Goal: Task Accomplishment & Management: Complete application form

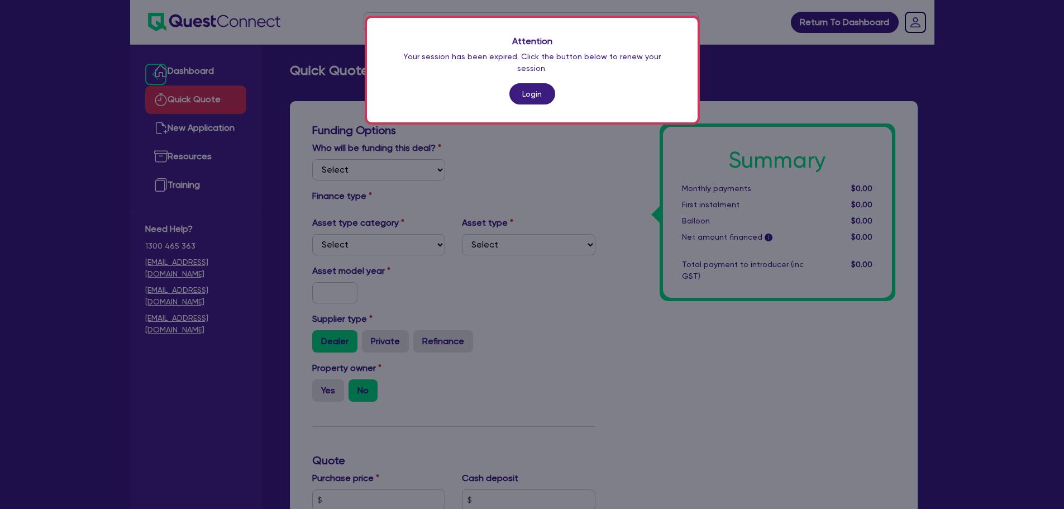
click at [521, 88] on link "Login" at bounding box center [532, 93] width 46 height 21
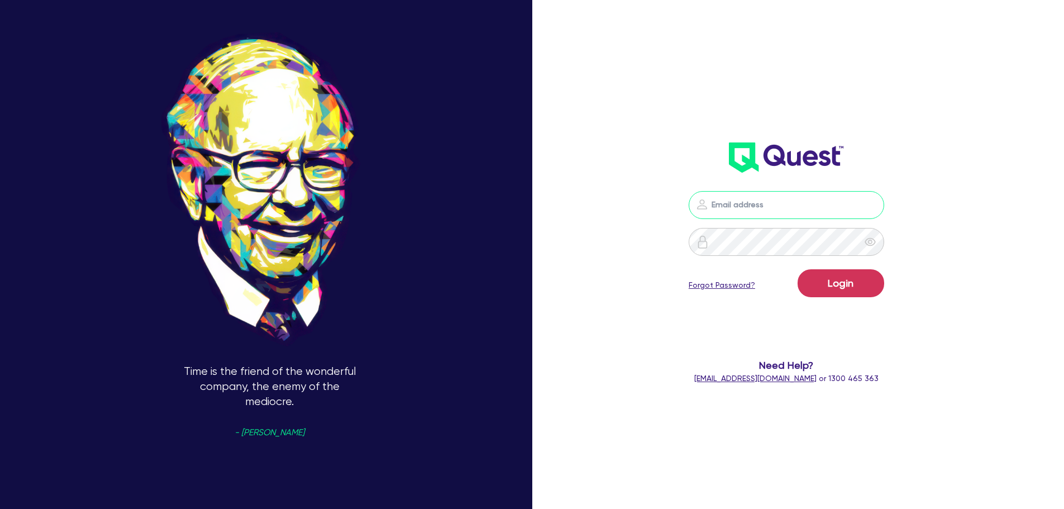
click at [726, 216] on input "email" at bounding box center [785, 205] width 195 height 28
type input "[EMAIL_ADDRESS][PERSON_NAME][DOMAIN_NAME]"
click at [849, 275] on button "Login" at bounding box center [840, 283] width 87 height 28
click at [729, 213] on input "email" at bounding box center [785, 205] width 195 height 28
type input "[EMAIL_ADDRESS][PERSON_NAME][DOMAIN_NAME]"
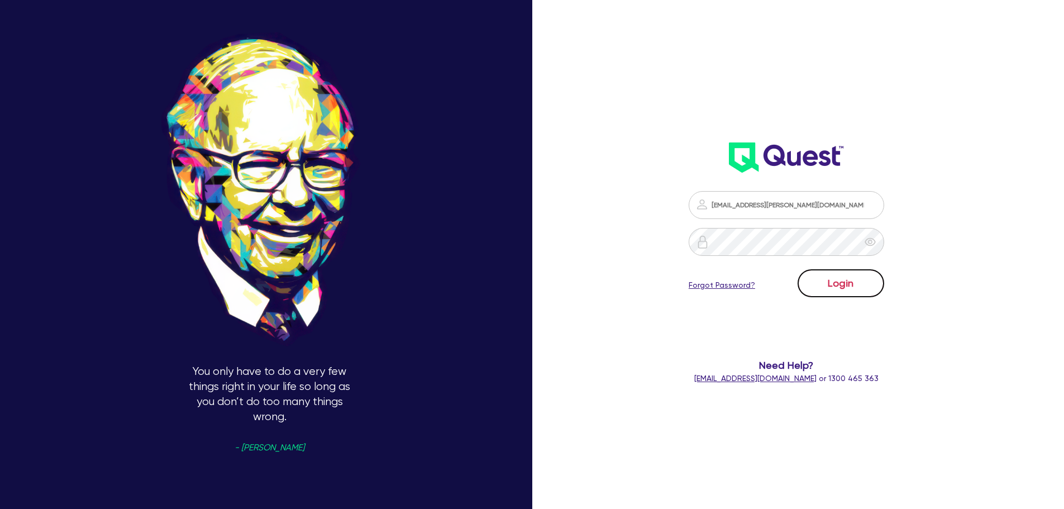
click at [834, 286] on button "Login" at bounding box center [840, 283] width 87 height 28
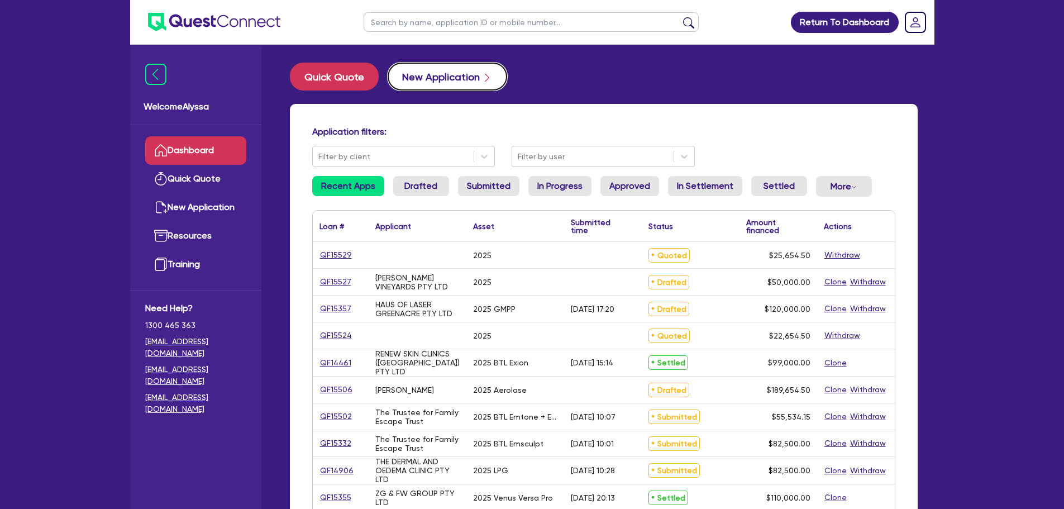
click at [399, 78] on button "New Application" at bounding box center [446, 77] width 119 height 28
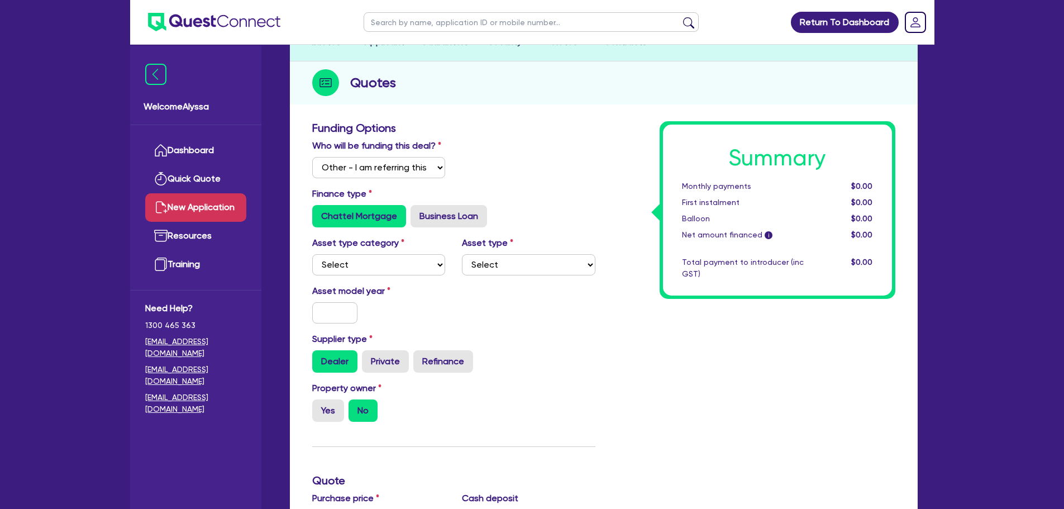
scroll to position [107, 0]
click at [343, 165] on select "Select I will fund 100% I will co-fund with Quest I want Quest to fund 100% Oth…" at bounding box center [378, 166] width 133 height 21
select select "Quest Finance - Own Book"
click at [312, 156] on select "Select I will fund 100% I will co-fund with Quest I want Quest to fund 100% Oth…" at bounding box center [378, 166] width 133 height 21
click at [341, 253] on select "Select Cars and light trucks Primary assets Secondary assets Tertiary assets" at bounding box center [378, 263] width 133 height 21
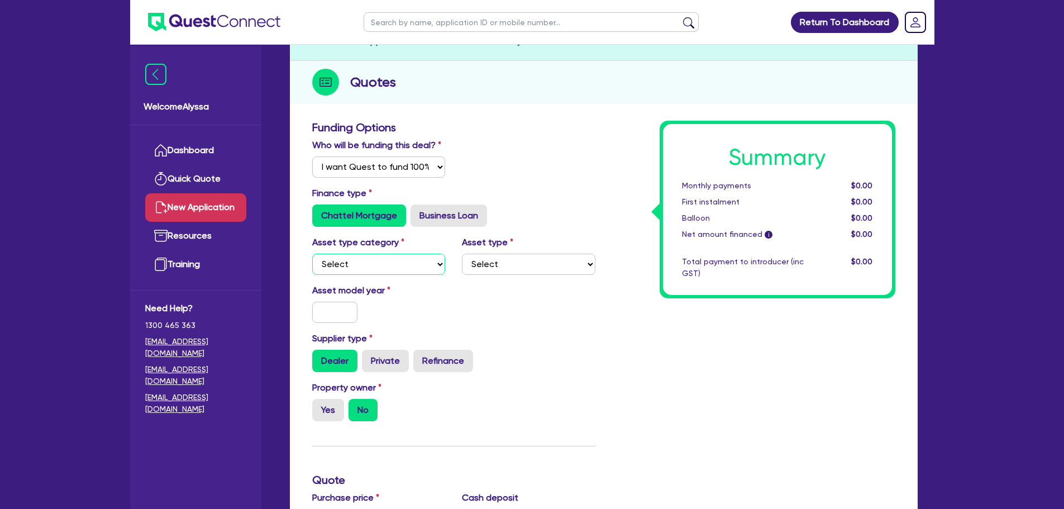
select select "TERTIARY_ASSETS"
click at [312, 253] on select "Select Cars and light trucks Primary assets Secondary assets Tertiary assets" at bounding box center [378, 263] width 133 height 21
click at [485, 265] on select "Select Beauty equipment IT equipment IT software Watercraft Other" at bounding box center [528, 263] width 133 height 21
select select "BEAUTY_EQUIPMENT"
click at [462, 253] on select "Select Beauty equipment IT equipment IT software Watercraft Other" at bounding box center [528, 263] width 133 height 21
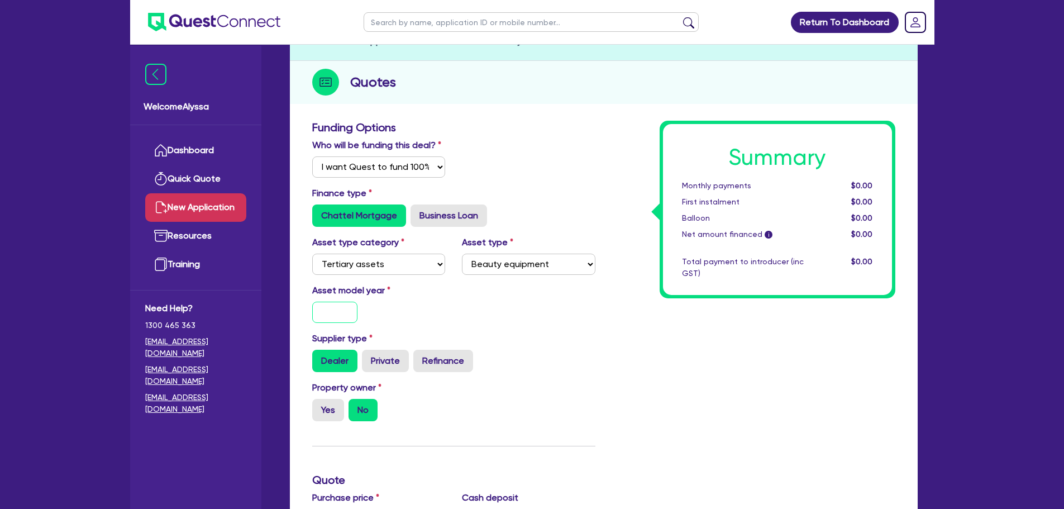
click at [329, 317] on input "text" at bounding box center [335, 311] width 46 height 21
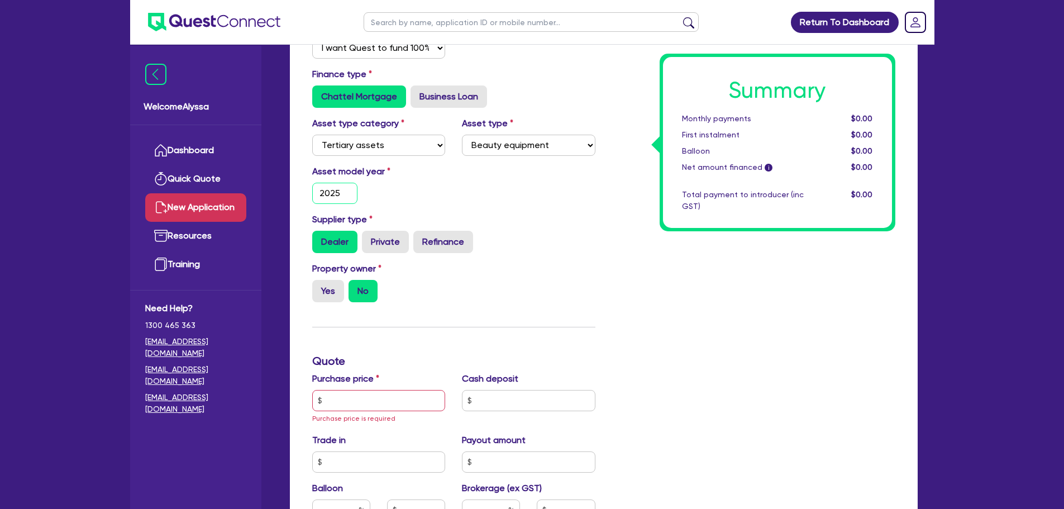
scroll to position [229, 0]
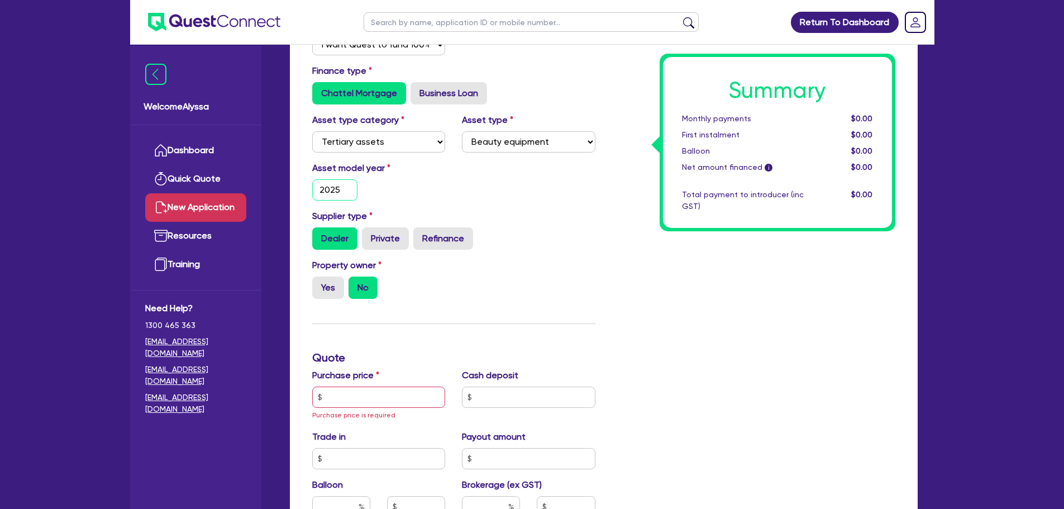
type input "2025"
click at [341, 403] on input "text" at bounding box center [378, 396] width 133 height 21
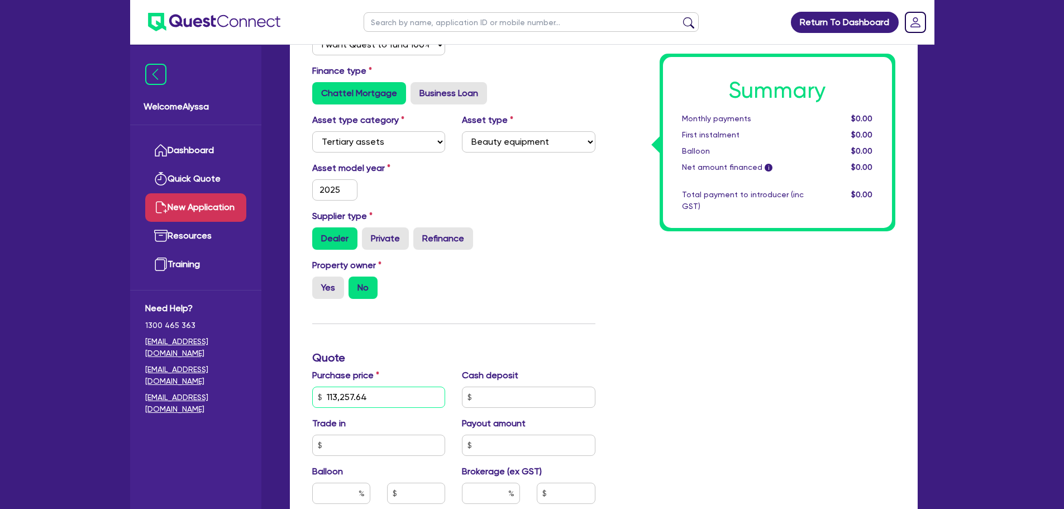
type input "113,257.64"
click at [516, 399] on input "text" at bounding box center [528, 396] width 133 height 21
click at [636, 356] on div "Summary Monthly payments $0.00 First instalment $0.00 Balloon $0.00 Net amount …" at bounding box center [754, 363] width 300 height 731
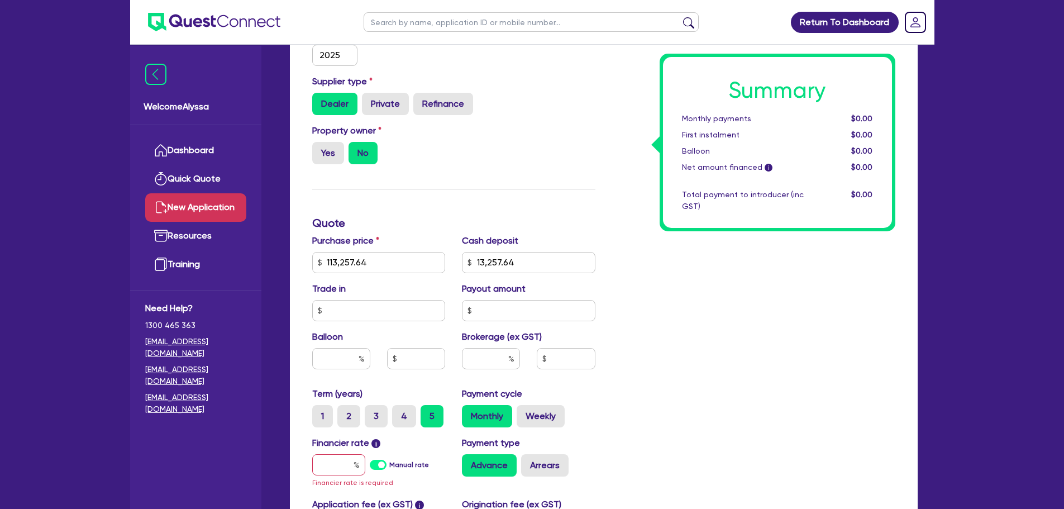
scroll to position [364, 0]
click at [534, 262] on input "13,257.64" at bounding box center [528, 261] width 133 height 21
type input "22,651.53"
click at [501, 363] on input "text" at bounding box center [491, 357] width 58 height 21
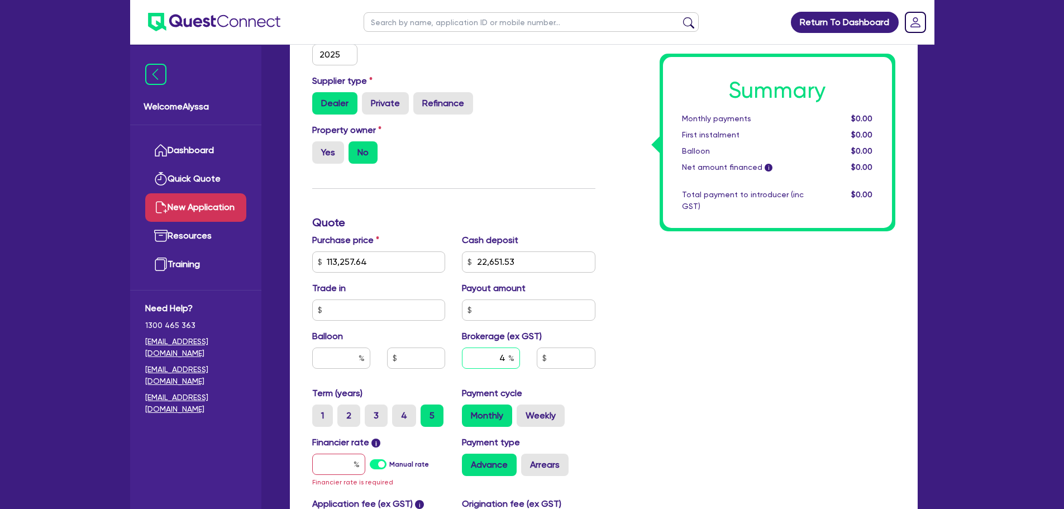
type input "4"
click at [337, 463] on input "text" at bounding box center [338, 463] width 53 height 21
type input "1"
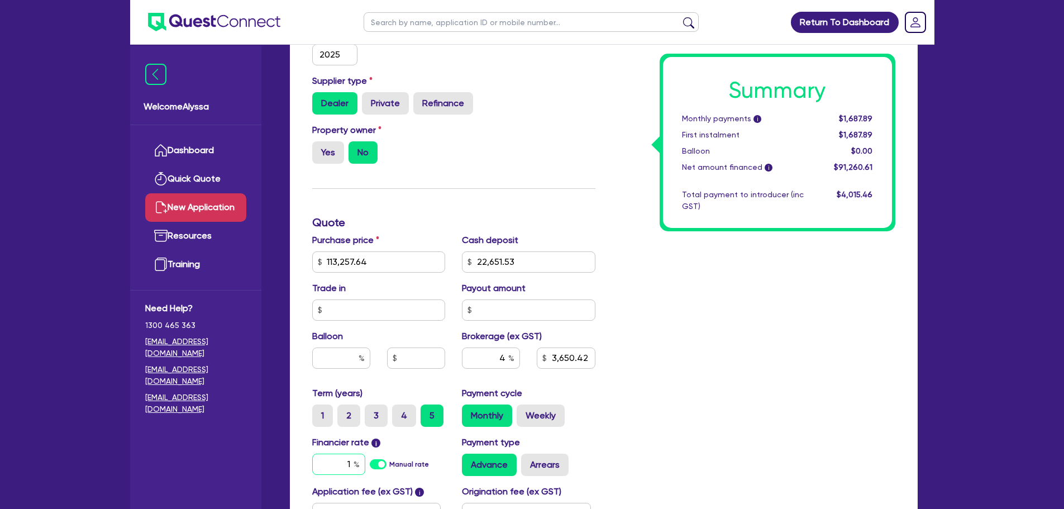
type input "3,650.42"
type input "17"
type input "3,650.42"
type input "17."
type input "3,650.42"
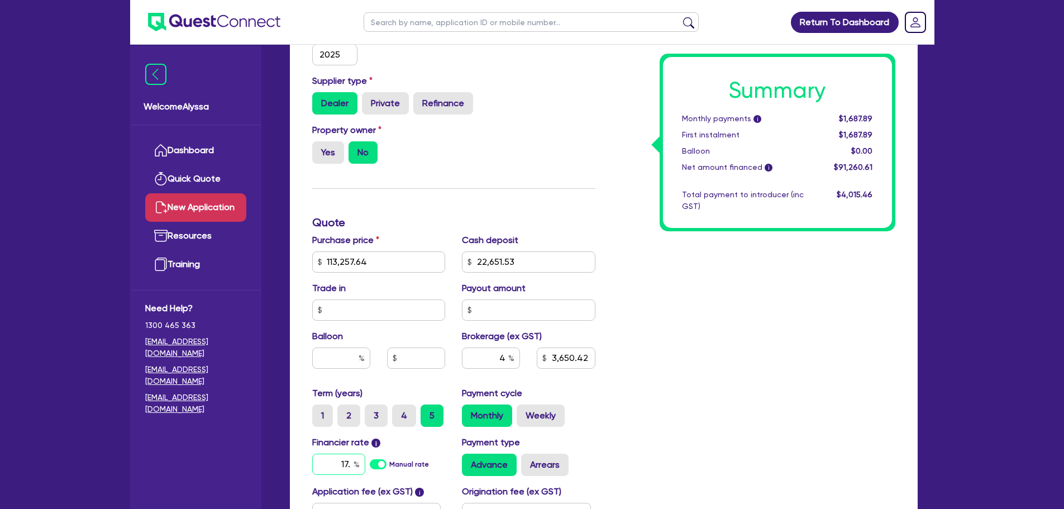
type input "17.9"
type input "3,650.42"
type input "17.95"
type input "3,650.42"
click at [649, 447] on div "Summary Monthly payments i $2,464.83 First instalment $2,464.83 Balloon $0.00 N…" at bounding box center [754, 222] width 300 height 719
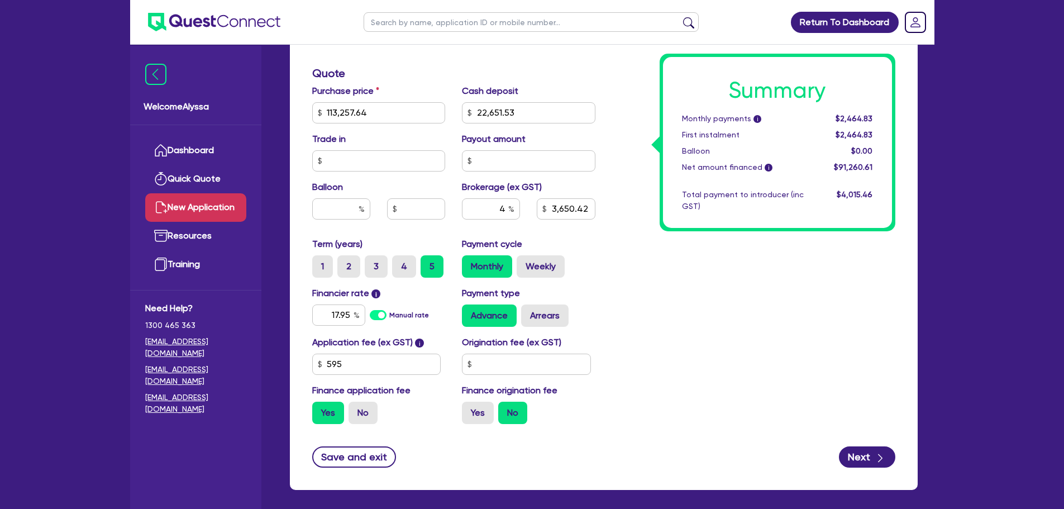
scroll to position [523, 0]
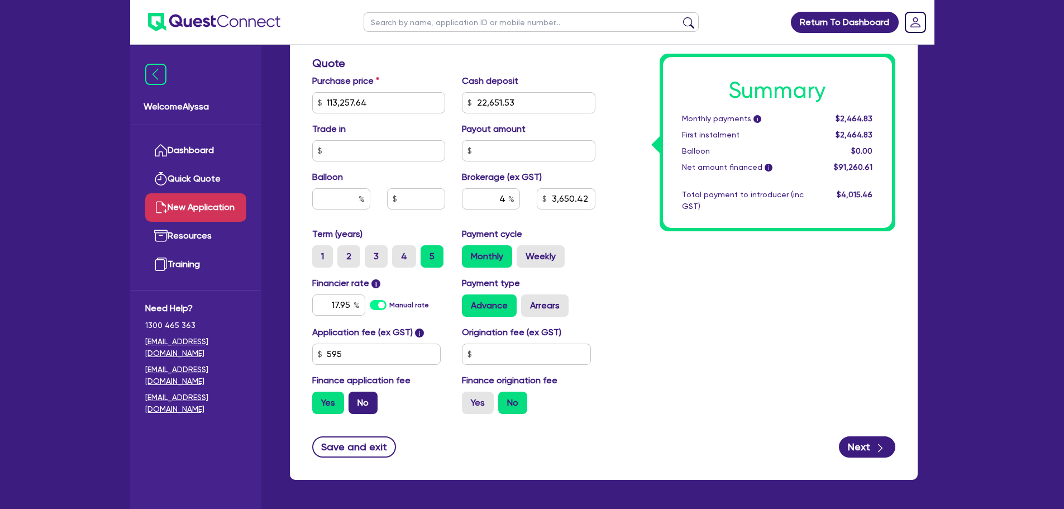
click at [360, 397] on label "No" at bounding box center [362, 402] width 29 height 22
click at [356, 397] on input "No" at bounding box center [351, 394] width 7 height 7
radio input "true"
type input "3,624.24"
click at [504, 201] on input "4" at bounding box center [491, 198] width 58 height 21
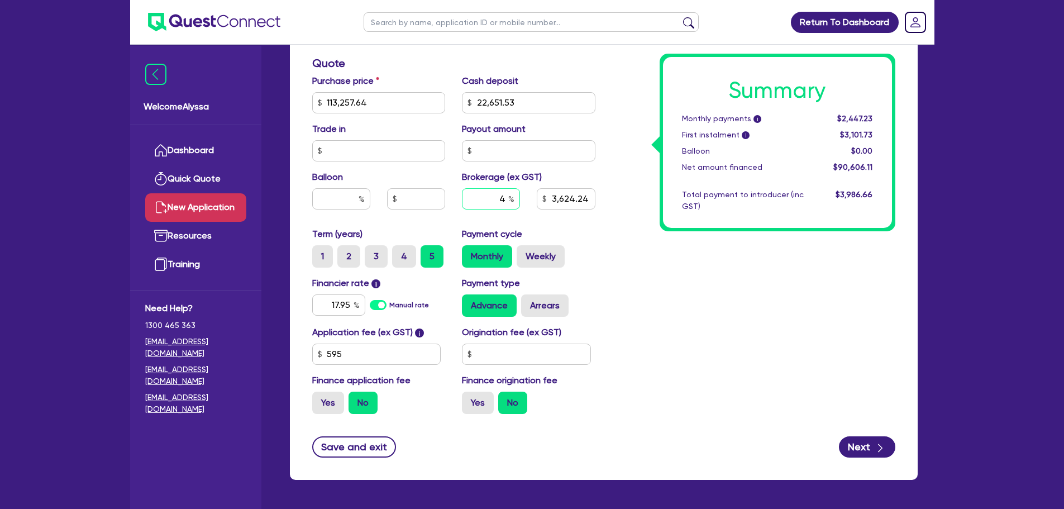
type input "4."
type input "3,624.24"
type input "4.5"
type input "3,624.24"
type input "4.5"
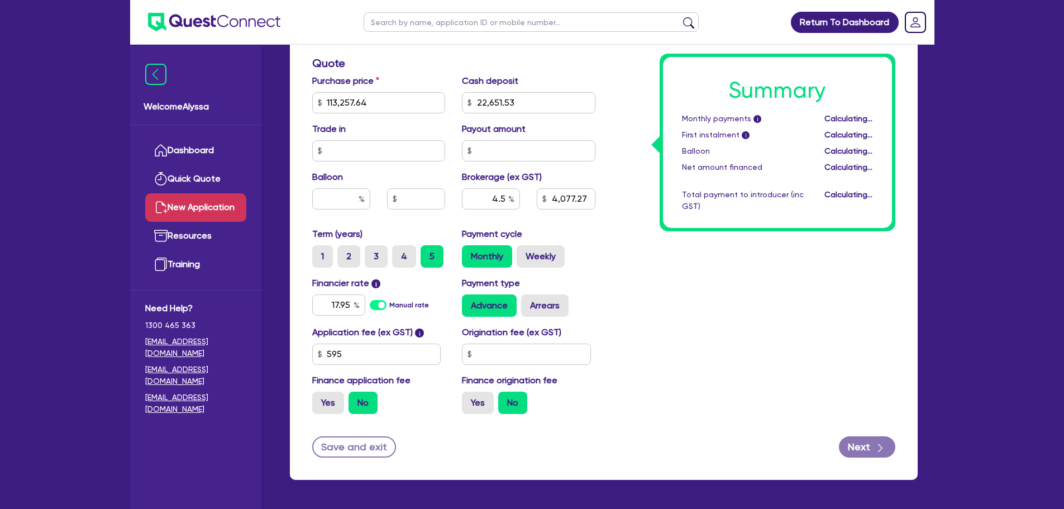
click at [653, 245] on div "Summary Monthly payments i Calculating... First instalment i Calculating... Bal…" at bounding box center [754, 63] width 300 height 719
click at [863, 449] on button "Next" at bounding box center [867, 446] width 56 height 21
type input "4,077.27"
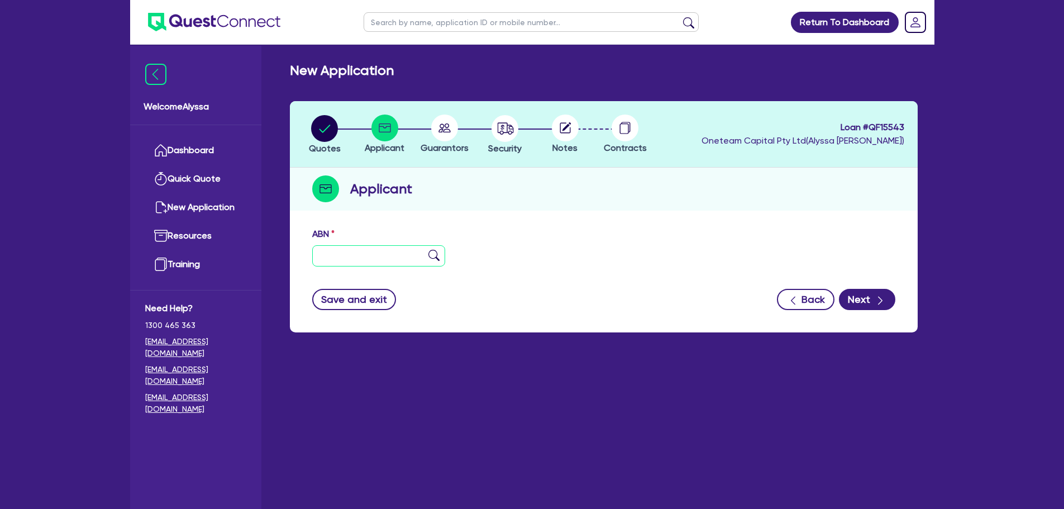
click at [362, 262] on input "text" at bounding box center [378, 255] width 133 height 21
paste input "25 676 748 959"
type input "25 676 748 959"
click at [437, 255] on img at bounding box center [433, 255] width 11 height 11
type input "A.C.N. 676 748 959 PTY LTD"
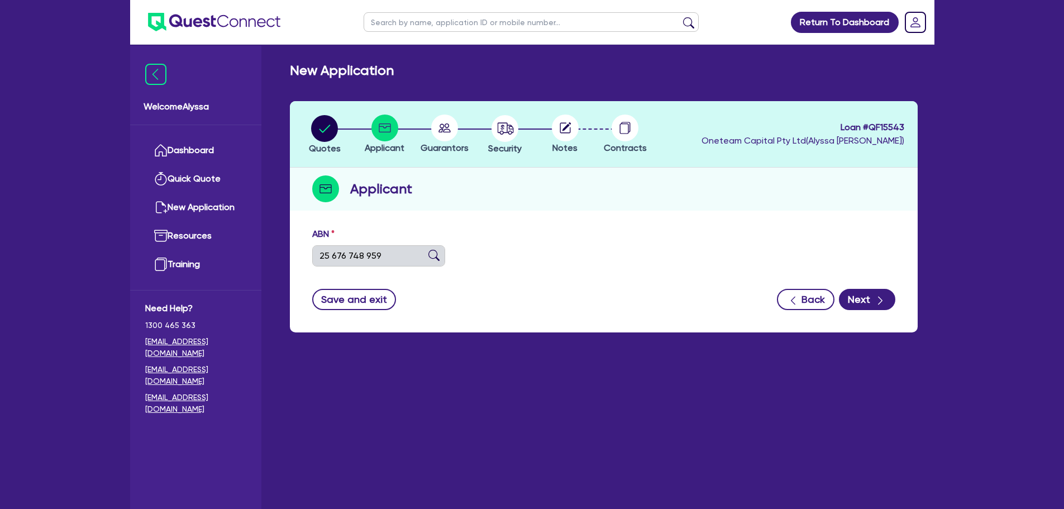
type input "Skin Ethos"
select select "COMPANY"
type input "[DATE]"
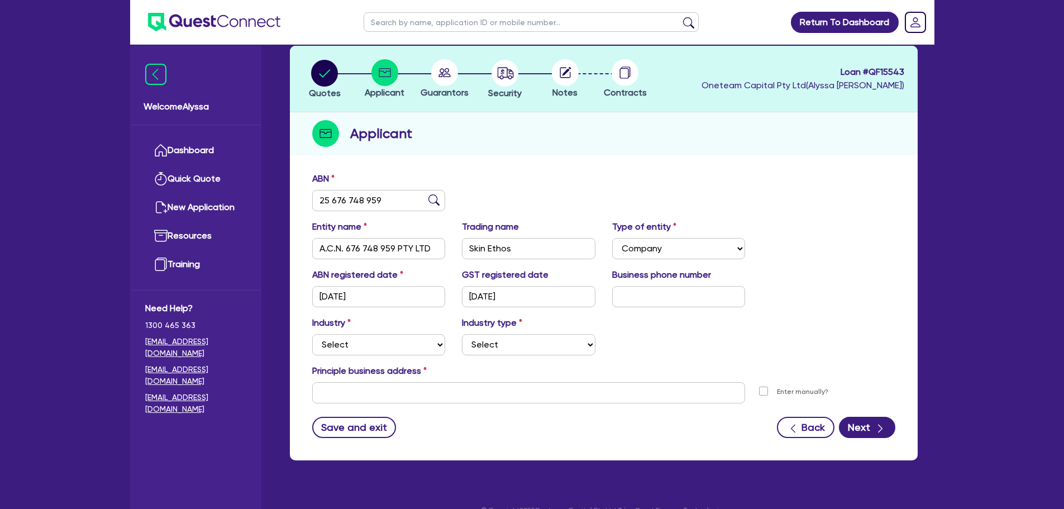
scroll to position [75, 0]
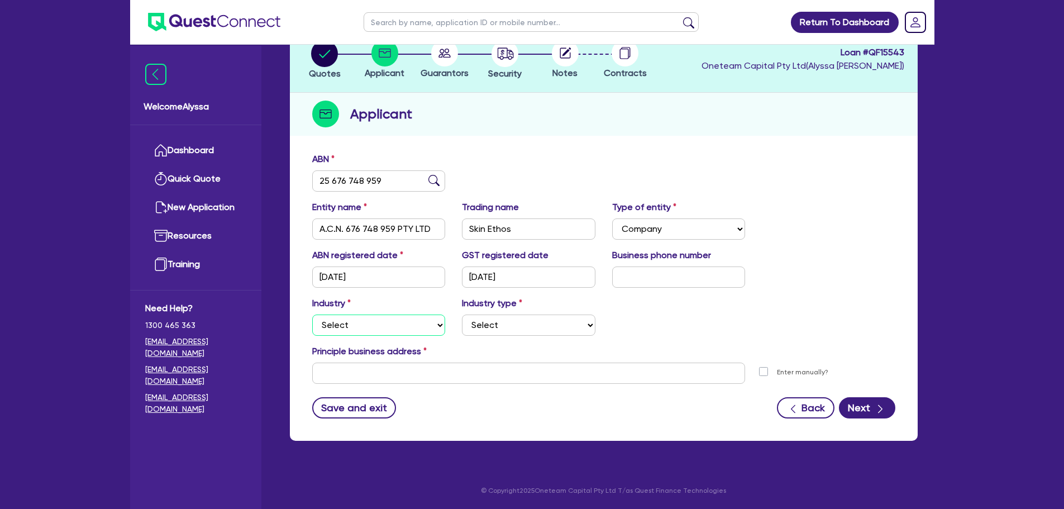
click at [341, 326] on select "Select Accomodation & Food Services Administrative & Support Services Agricultu…" at bounding box center [378, 324] width 133 height 21
select select "HEALTH_BEAUTY"
click at [312, 314] on select "Select Accomodation & Food Services Administrative & Support Services Agricultu…" at bounding box center [378, 324] width 133 height 21
click at [515, 324] on select "Select [MEDICAL_DATA], [MEDICAL_DATA] Services Cosmetics Supplies Day Spas, Hea…" at bounding box center [528, 324] width 133 height 21
select select "HAIR_BEAUTY_SALONS"
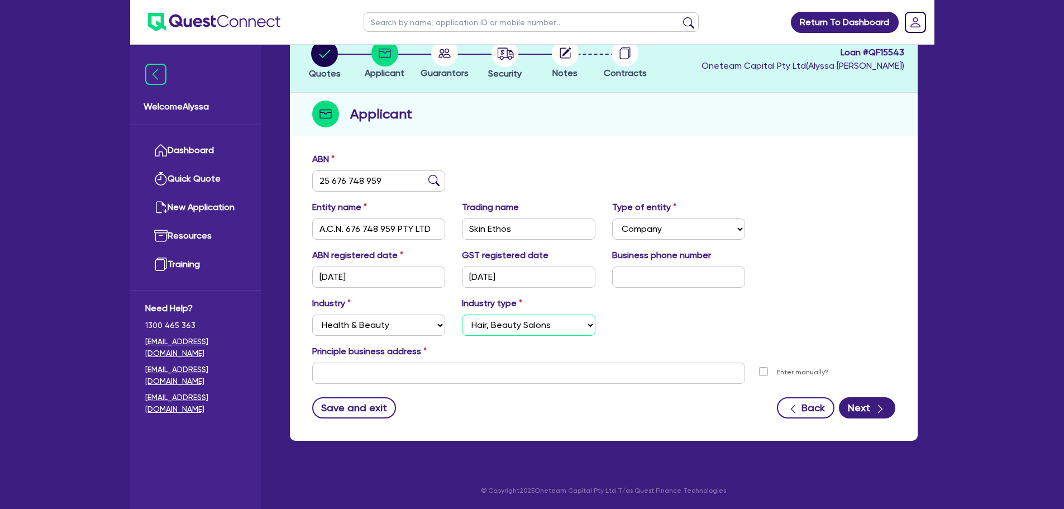
click at [462, 314] on select "Select [MEDICAL_DATA], [MEDICAL_DATA] Services Cosmetics Supplies Day Spas, Hea…" at bounding box center [528, 324] width 133 height 21
click at [396, 374] on input "text" at bounding box center [528, 372] width 433 height 21
paste input "[STREET_ADDRESS]"
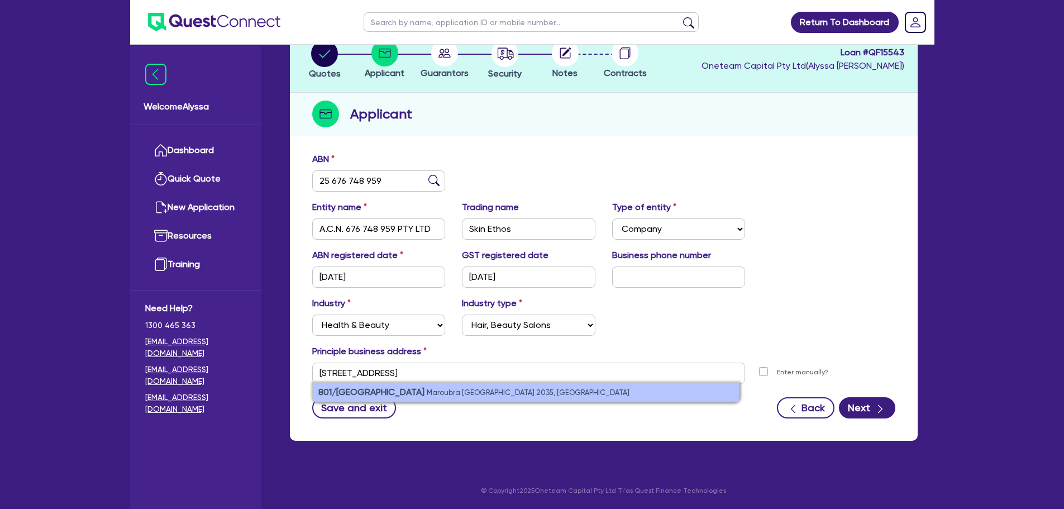
click at [449, 390] on small "Maroubra [GEOGRAPHIC_DATA] 2035, [GEOGRAPHIC_DATA]" at bounding box center [528, 392] width 203 height 8
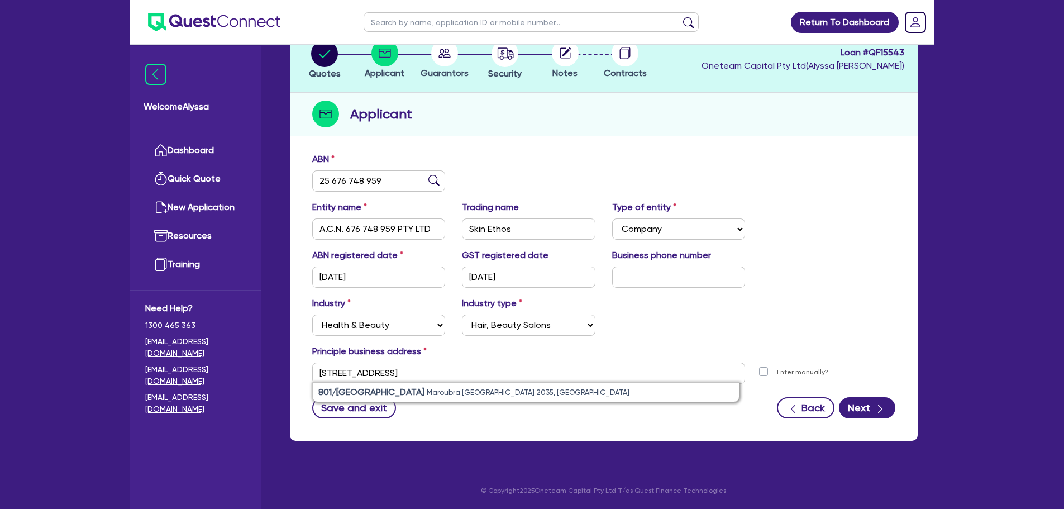
type input "[STREET_ADDRESS]"
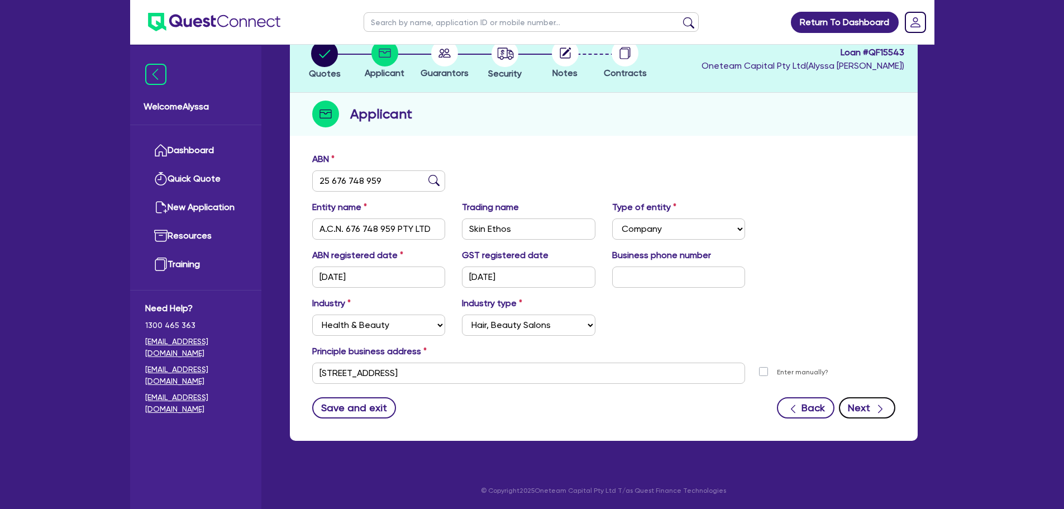
click at [858, 404] on button "Next" at bounding box center [867, 407] width 56 height 21
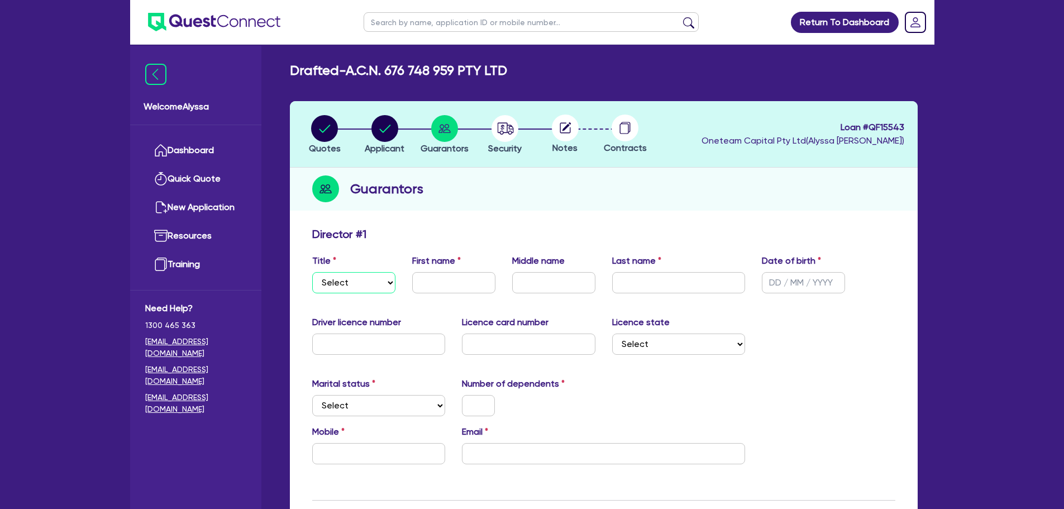
click at [346, 290] on select "Select Mr Mrs Ms Miss Dr" at bounding box center [353, 282] width 83 height 21
select select "MR"
click at [312, 272] on select "Select Mr Mrs Ms Miss Dr" at bounding box center [353, 282] width 83 height 21
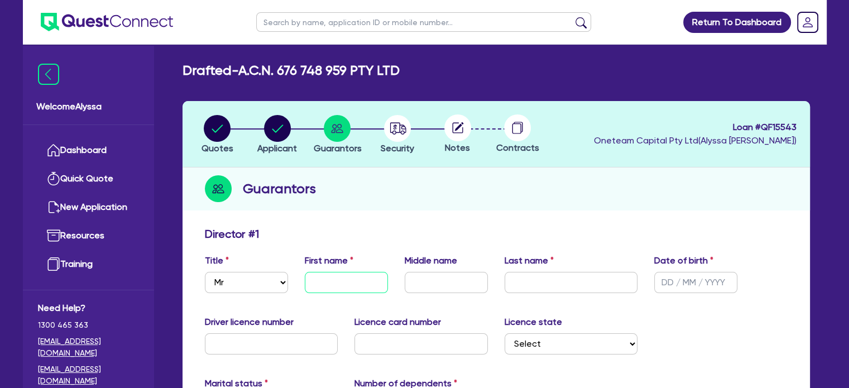
click at [341, 279] on input "text" at bounding box center [346, 282] width 83 height 21
click at [356, 284] on input "Jo" at bounding box center [346, 282] width 83 height 21
type input "[PERSON_NAME]"
type input "Mauri"
type input "1 / /"
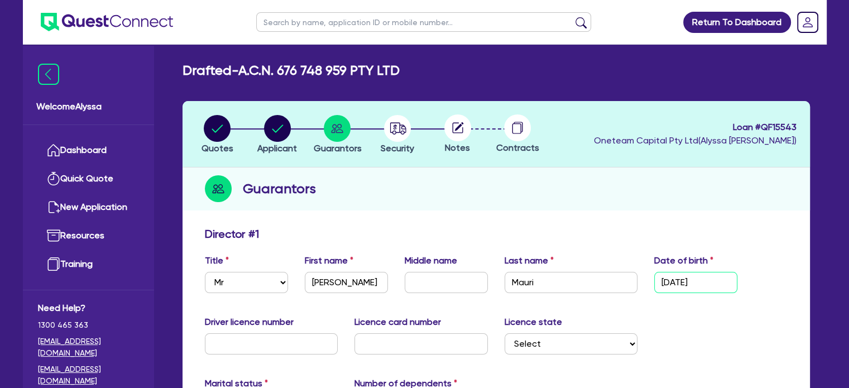
type input "[DATE]"
type input "14978781"
type input "2052568715"
click at [573, 336] on select "Select [GEOGRAPHIC_DATA] [GEOGRAPHIC_DATA] [GEOGRAPHIC_DATA] [GEOGRAPHIC_DATA] …" at bounding box center [571, 343] width 133 height 21
select select "[GEOGRAPHIC_DATA]"
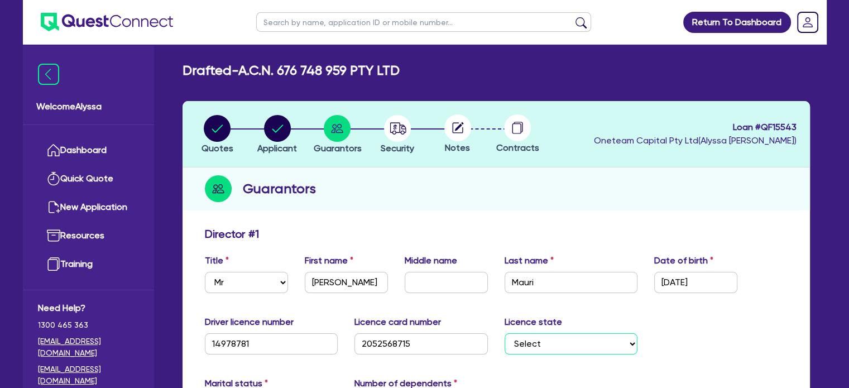
click at [505, 333] on select "Select [GEOGRAPHIC_DATA] [GEOGRAPHIC_DATA] [GEOGRAPHIC_DATA] [GEOGRAPHIC_DATA] …" at bounding box center [571, 343] width 133 height 21
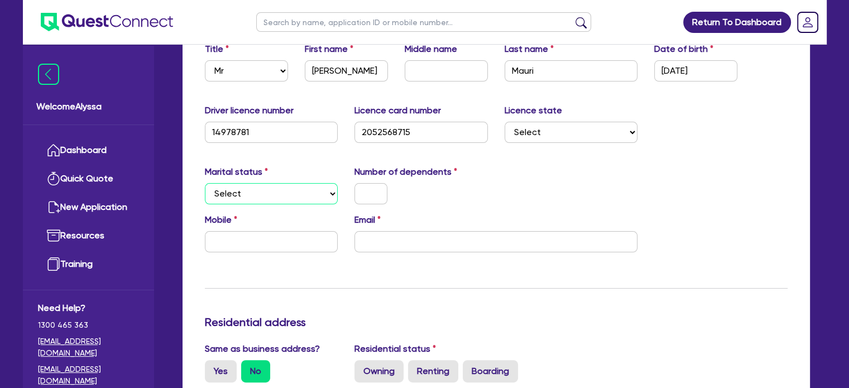
click at [294, 198] on select "Select Single Married De Facto / Partner" at bounding box center [271, 193] width 133 height 21
select select "MARRIED"
click at [205, 183] on select "Select Single Married De Facto / Partner" at bounding box center [271, 193] width 133 height 21
click at [375, 198] on input "text" at bounding box center [371, 193] width 33 height 21
click at [357, 193] on input "text" at bounding box center [371, 193] width 33 height 21
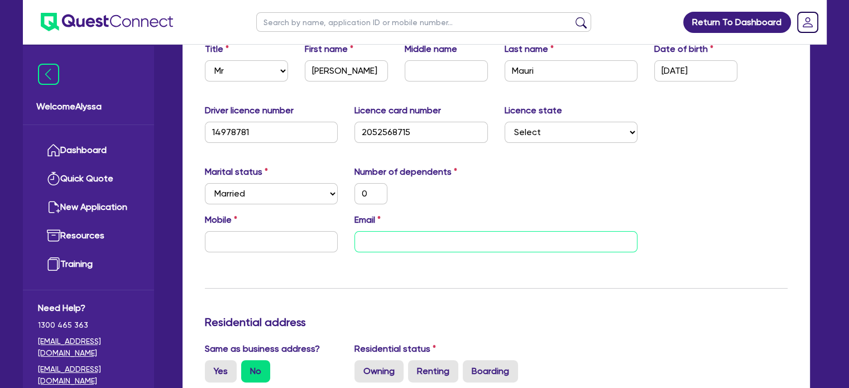
click at [500, 232] on input "email" at bounding box center [496, 241] width 283 height 21
paste input "[PERSON_NAME][EMAIL_ADDRESS][DOMAIN_NAME]"
type input "0"
type input "[PERSON_NAME][EMAIL_ADDRESS][DOMAIN_NAME]"
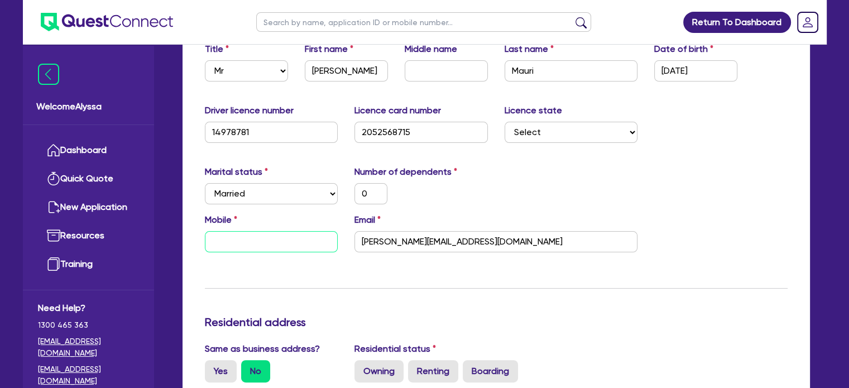
click at [266, 241] on input "text" at bounding box center [271, 241] width 133 height 21
type input "0"
type input "04"
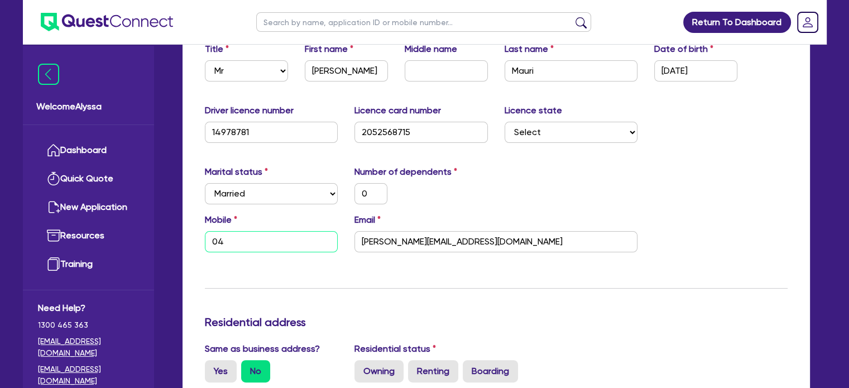
type input "0"
type input "044"
type input "0"
type input "0444"
type input "0"
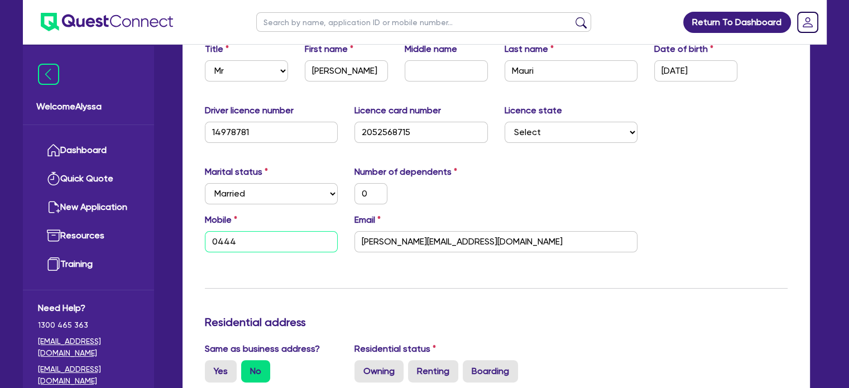
type input "0444 4"
type input "0"
type input "0444 44"
type input "0"
type input "0444 444"
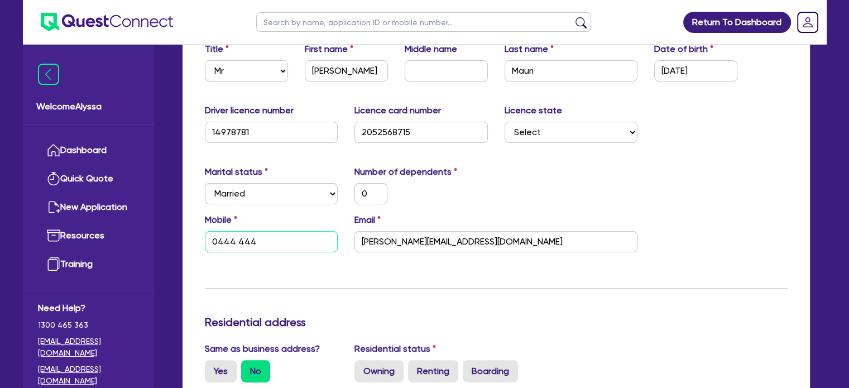
type input "0"
type input "0444 444 4"
type input "0"
type input "0444 444 44"
type input "0"
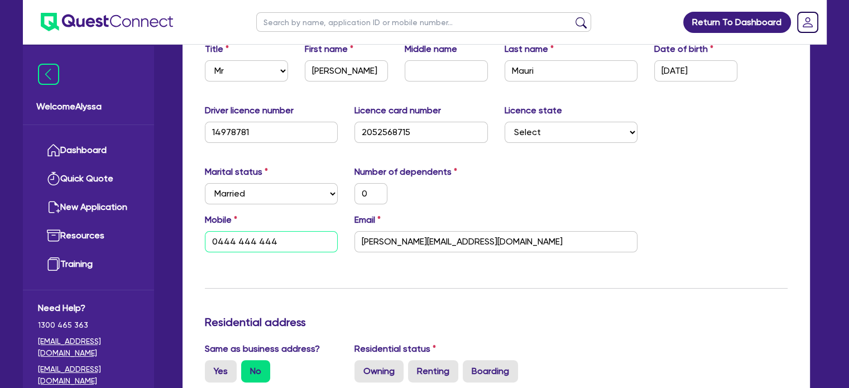
type input "0444 444 444"
click at [445, 218] on div "Email [PERSON_NAME][EMAIL_ADDRESS][DOMAIN_NAME]" at bounding box center [496, 232] width 300 height 39
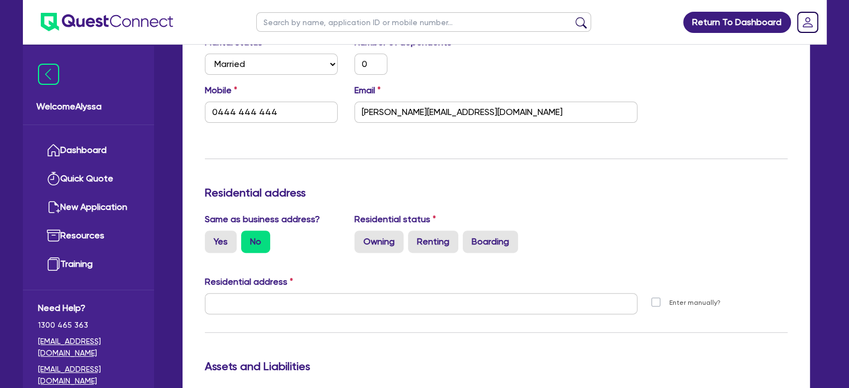
scroll to position [364, 0]
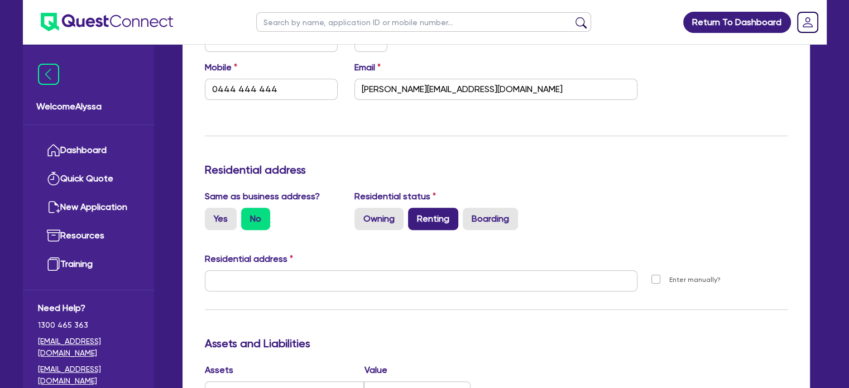
click at [433, 221] on label "Renting" at bounding box center [433, 219] width 50 height 22
click at [415, 215] on input "Renting" at bounding box center [411, 211] width 7 height 7
radio input "true"
type input "0"
type input "0444 444 444"
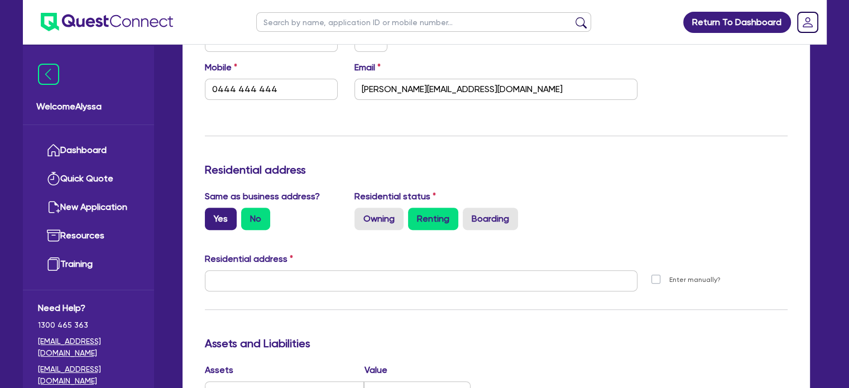
click at [219, 214] on label "Yes" at bounding box center [221, 219] width 32 height 22
click at [212, 214] on input "Yes" at bounding box center [208, 211] width 7 height 7
radio input "true"
type input "0"
type input "0444 444 444"
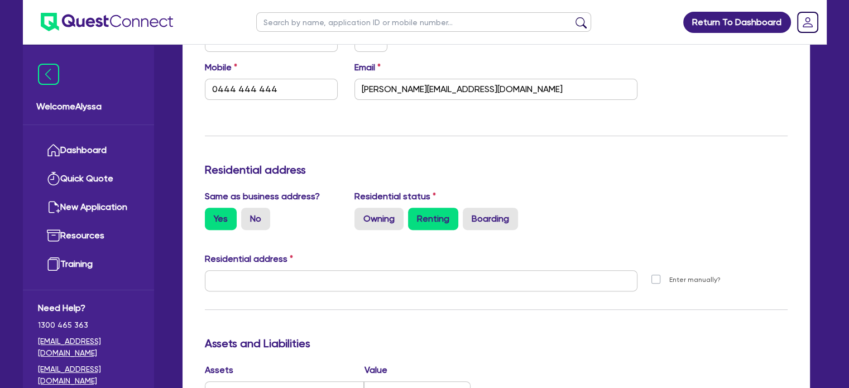
type input "[STREET_ADDRESS]"
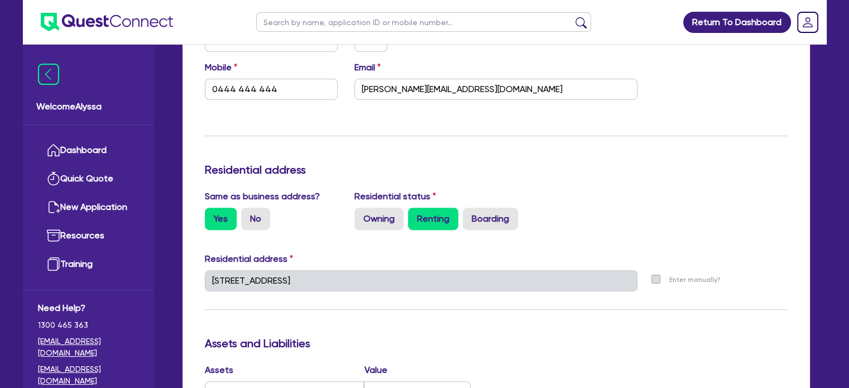
click at [186, 262] on div "Update residential status for Director #1 Boarding is only acceptable when the …" at bounding box center [497, 360] width 628 height 1004
click at [256, 209] on label "No" at bounding box center [255, 219] width 29 height 22
click at [248, 209] on input "No" at bounding box center [244, 211] width 7 height 7
radio input "true"
type input "0"
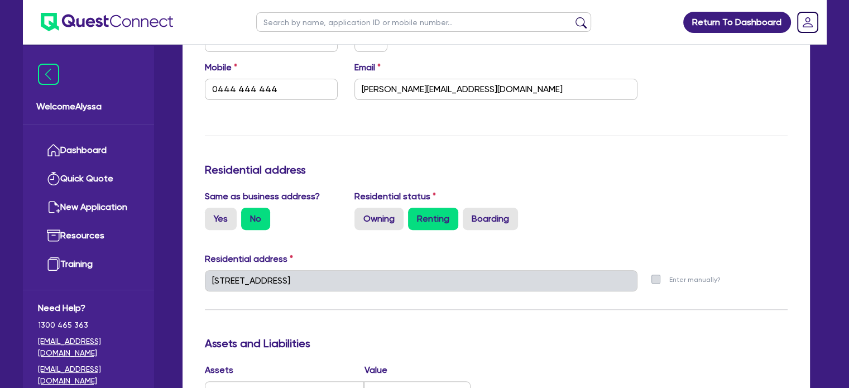
type input "0444 444 444"
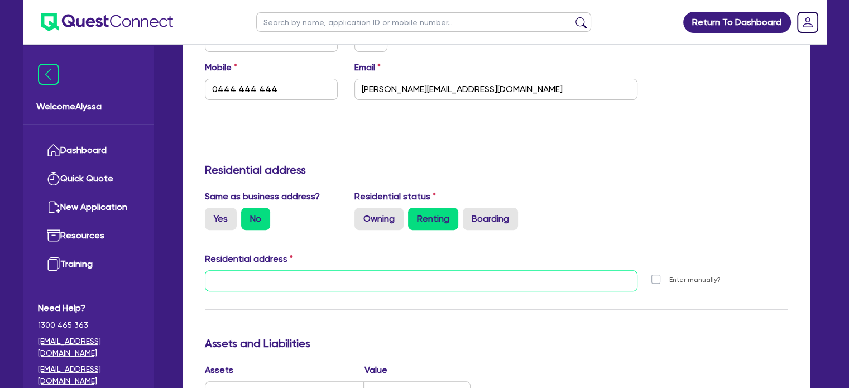
click at [364, 283] on input "text" at bounding box center [421, 280] width 433 height 21
paste input "[STREET_ADDRESS]"
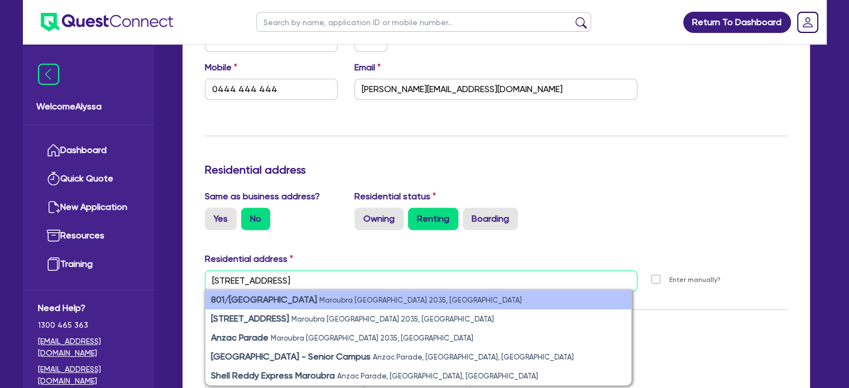
type input "[STREET_ADDRESS]"
click at [289, 299] on strong "801/[GEOGRAPHIC_DATA]" at bounding box center [264, 299] width 106 height 11
type input "0"
type input "0444 444 444"
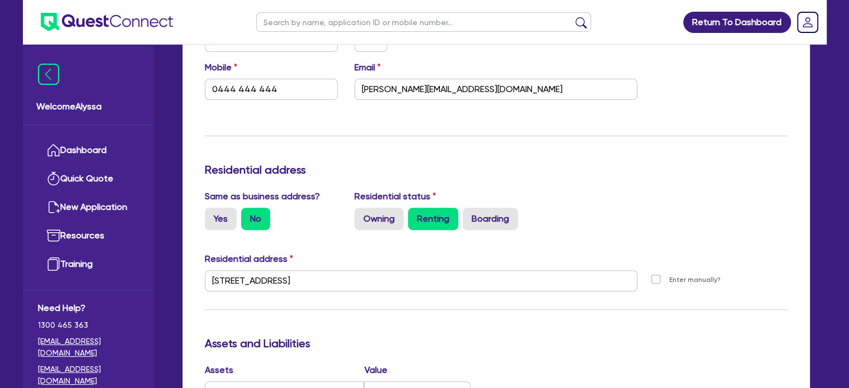
scroll to position [0, 0]
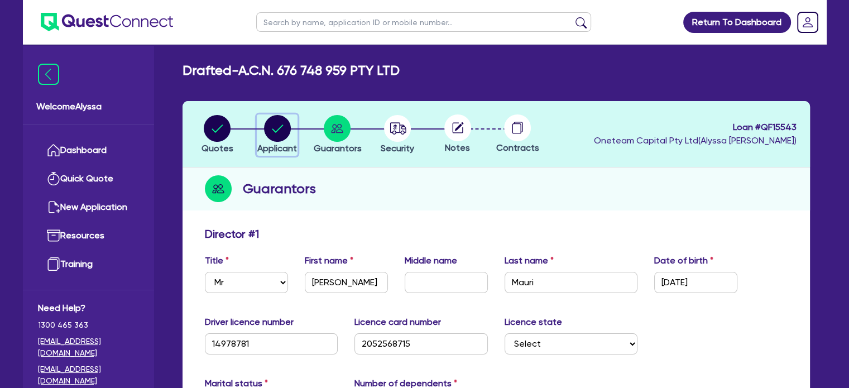
click at [280, 140] on circle "button" at bounding box center [277, 128] width 27 height 27
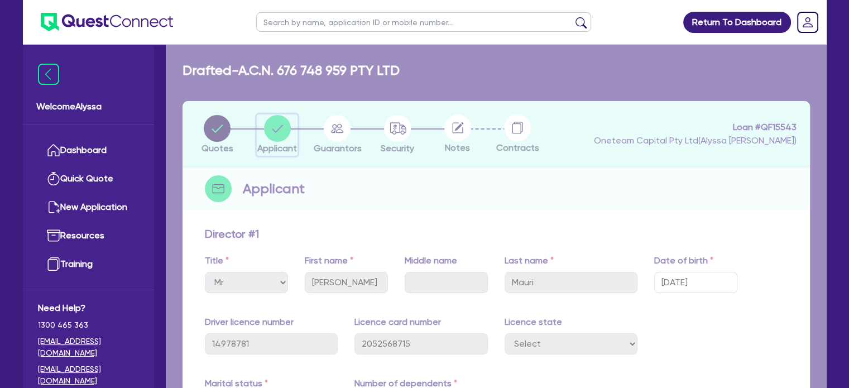
select select "COMPANY"
select select "HEALTH_BEAUTY"
select select "HAIR_BEAUTY_SALONS"
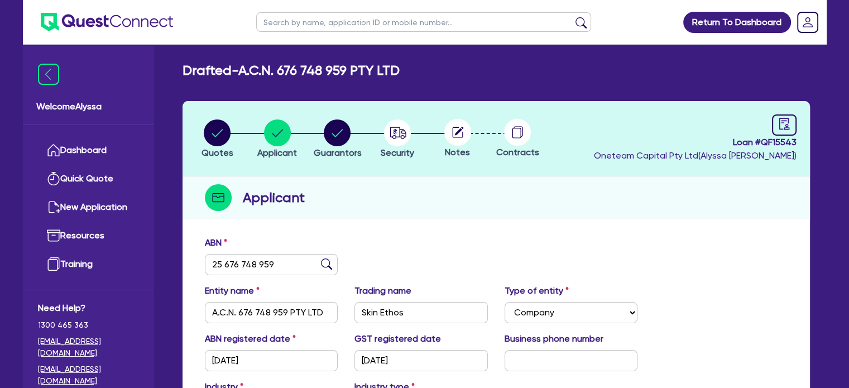
scroll to position [203, 0]
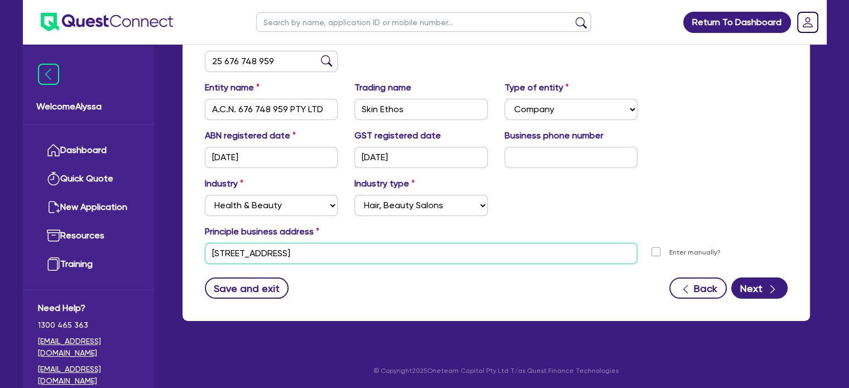
drag, startPoint x: 507, startPoint y: 256, endPoint x: 192, endPoint y: 249, distance: 315.5
click at [192, 249] on div "ABN 25 676 748 959 Entity name A.C.N. 676 748 959 PTY LTD Trading name Skin Eth…" at bounding box center [497, 174] width 628 height 294
paste input "[GEOGRAPHIC_DATA] [STREET_ADDRESS]"
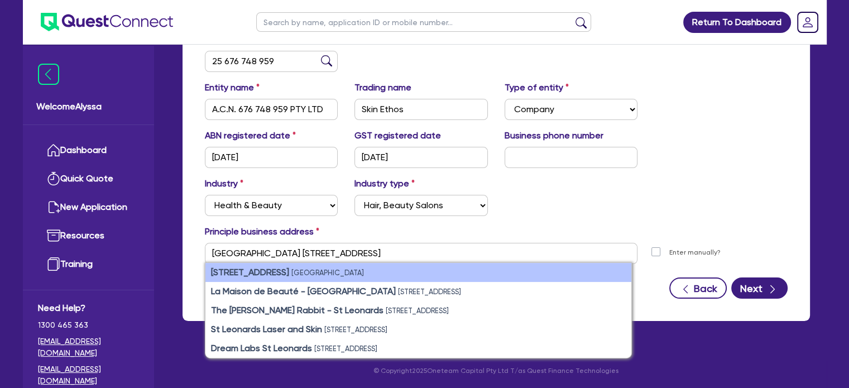
click at [400, 272] on li "[STREET_ADDRESS]" at bounding box center [418, 272] width 426 height 19
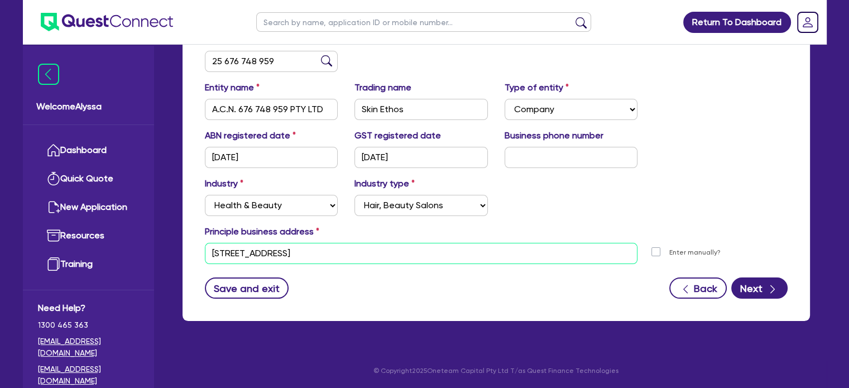
drag, startPoint x: 392, startPoint y: 254, endPoint x: 159, endPoint y: 256, distance: 233.4
click at [159, 256] on div "Welcome Alyssa Dashboard Quick Quote New Application Ref Company Ref Salesperso…" at bounding box center [425, 93] width 804 height 592
paste input "[GEOGRAPHIC_DATA] [STREET_ADDRESS]"
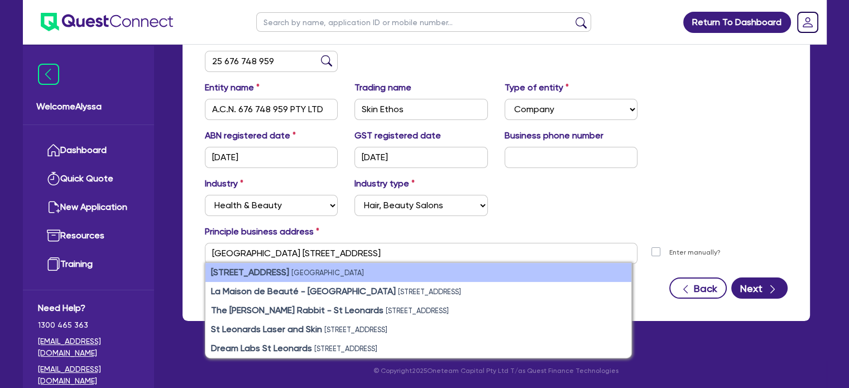
click at [256, 264] on li "[STREET_ADDRESS]" at bounding box center [418, 272] width 426 height 19
type input "[STREET_ADDRESS]"
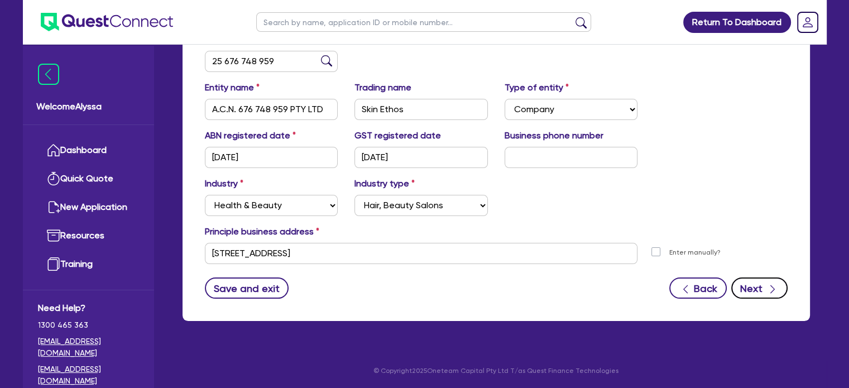
click at [753, 291] on button "Next" at bounding box center [759, 287] width 56 height 21
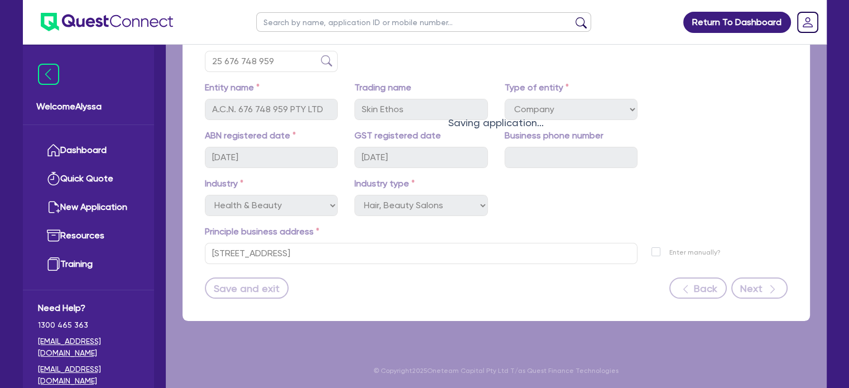
select select "MR"
select select "[GEOGRAPHIC_DATA]"
select select "MARRIED"
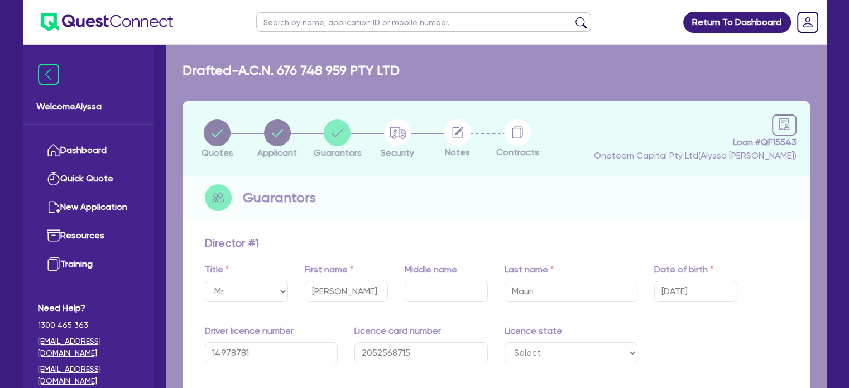
type input "0"
type input "0444 444 444"
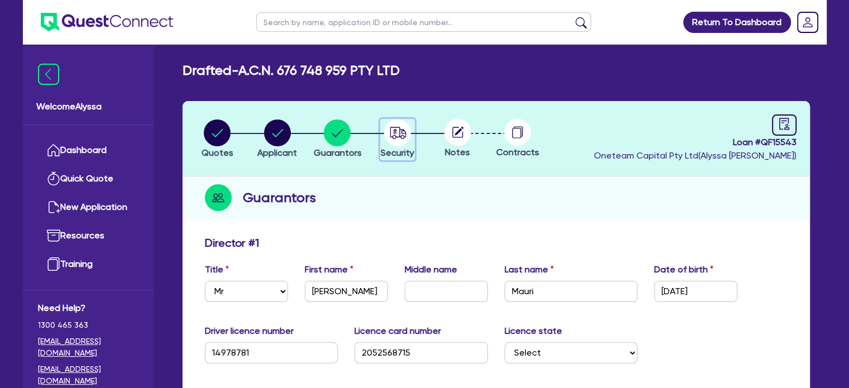
click at [400, 131] on icon "button" at bounding box center [398, 133] width 16 height 12
select select "TERTIARY_ASSETS"
select select "BEAUTY_EQUIPMENT"
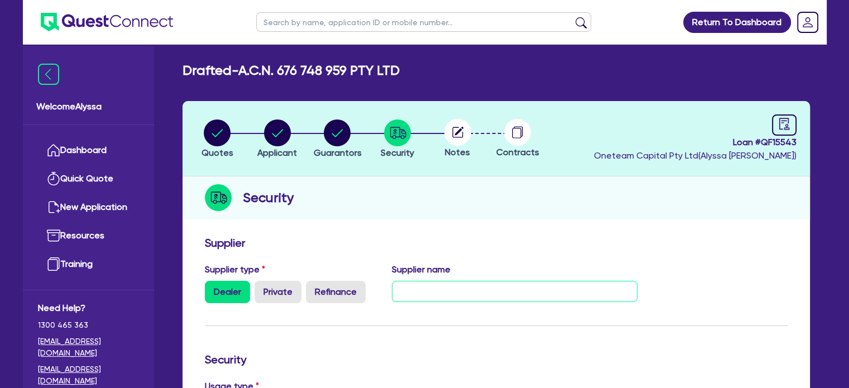
click at [434, 300] on input "text" at bounding box center [515, 291] width 246 height 21
type input "Professional Beauty Solutions"
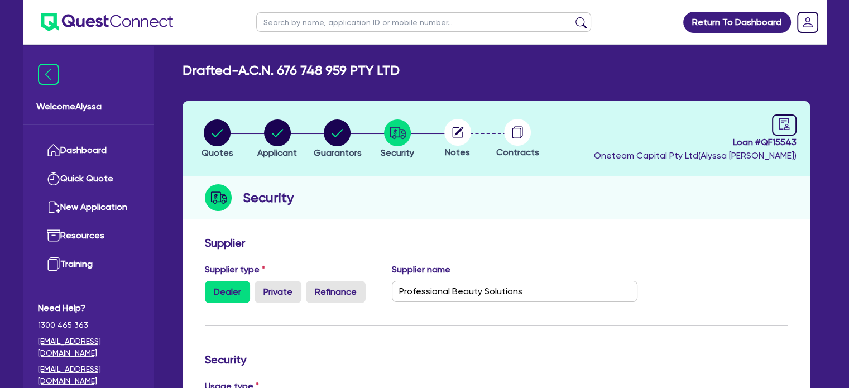
click at [458, 133] on circle at bounding box center [457, 132] width 27 height 27
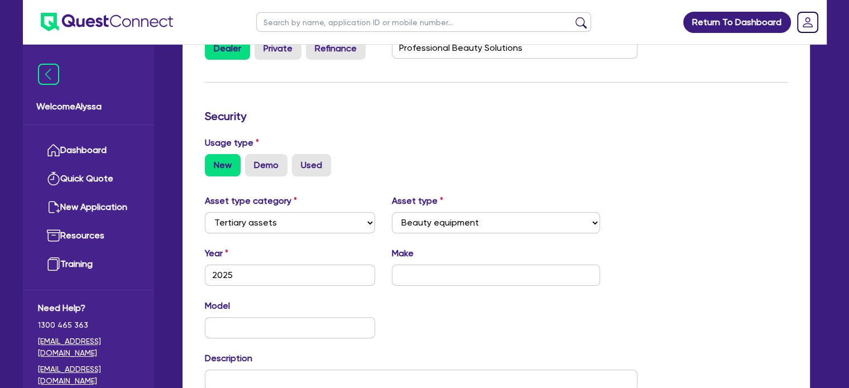
scroll to position [431, 0]
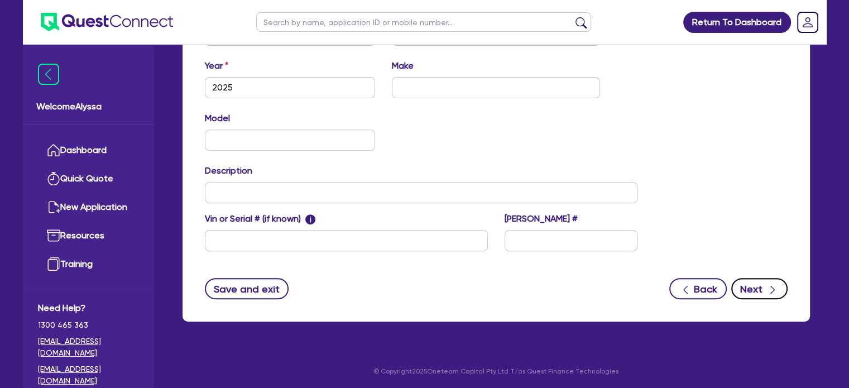
click at [760, 294] on button "Next" at bounding box center [759, 288] width 56 height 21
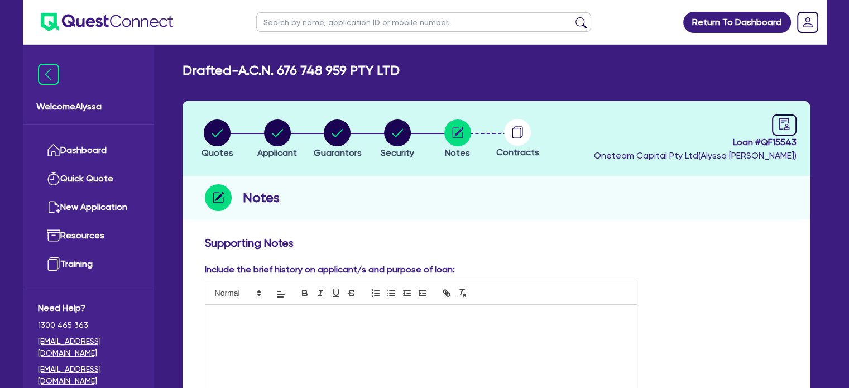
click at [296, 328] on div at bounding box center [421, 347] width 432 height 84
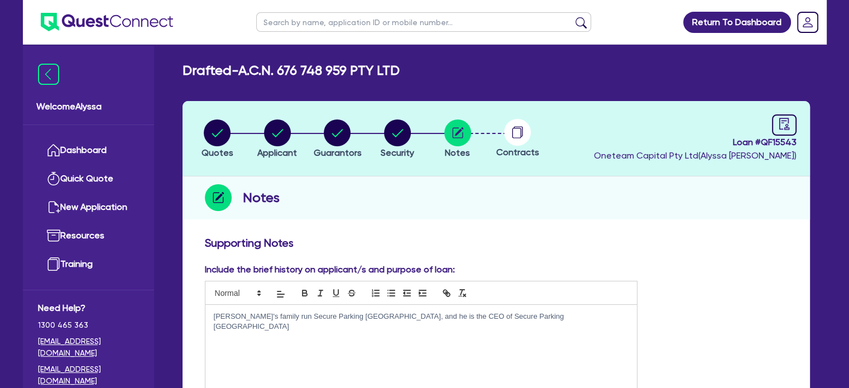
click at [559, 326] on div "[PERSON_NAME]'s family run Secure Parking [GEOGRAPHIC_DATA], and he is the CEO …" at bounding box center [421, 347] width 432 height 84
click at [525, 313] on p "[PERSON_NAME]'s family run Secure Parking [GEOGRAPHIC_DATA], and he is the CEO …" at bounding box center [421, 322] width 415 height 21
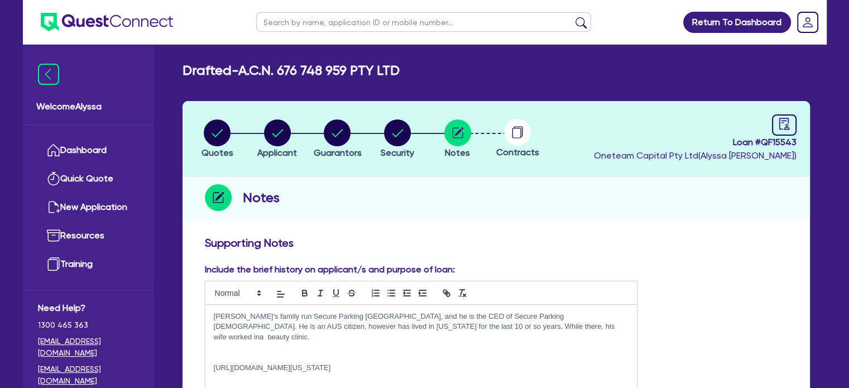
click at [456, 327] on p "[PERSON_NAME]'s family run Secure Parking [GEOGRAPHIC_DATA], and he is the CEO …" at bounding box center [421, 327] width 415 height 31
click at [446, 325] on p "[PERSON_NAME]'s family run Secure Parking [GEOGRAPHIC_DATA], and he is the CEO …" at bounding box center [421, 327] width 415 height 31
click at [513, 327] on p "[PERSON_NAME]'s family run Secure Parking [GEOGRAPHIC_DATA], and he is the CEO …" at bounding box center [421, 327] width 415 height 31
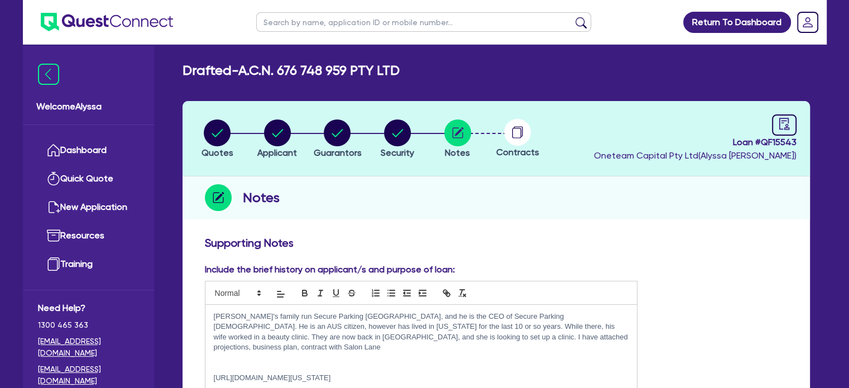
click at [534, 352] on p at bounding box center [421, 357] width 415 height 10
click at [528, 337] on p "[PERSON_NAME]'s family run Secure Parking [GEOGRAPHIC_DATA], and he is the CEO …" at bounding box center [421, 332] width 415 height 41
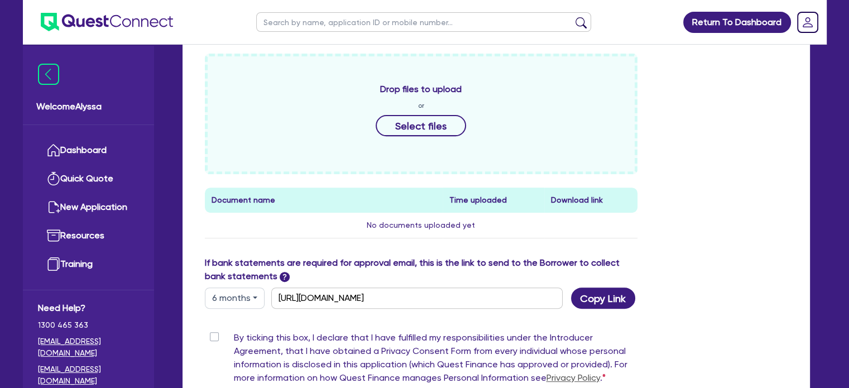
scroll to position [534, 0]
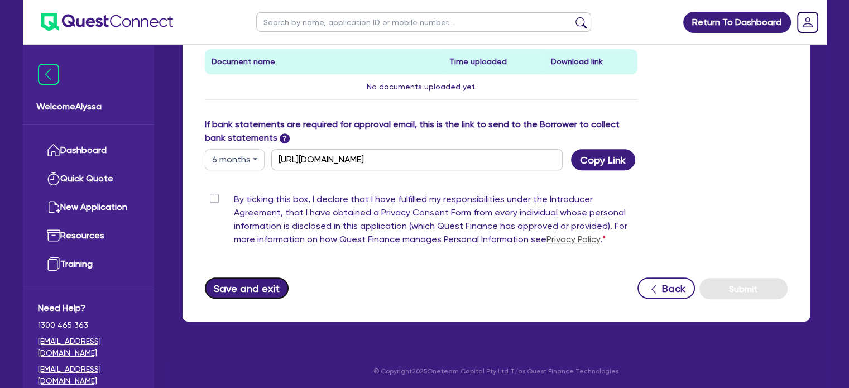
click at [262, 290] on button "Save and exit" at bounding box center [247, 287] width 84 height 21
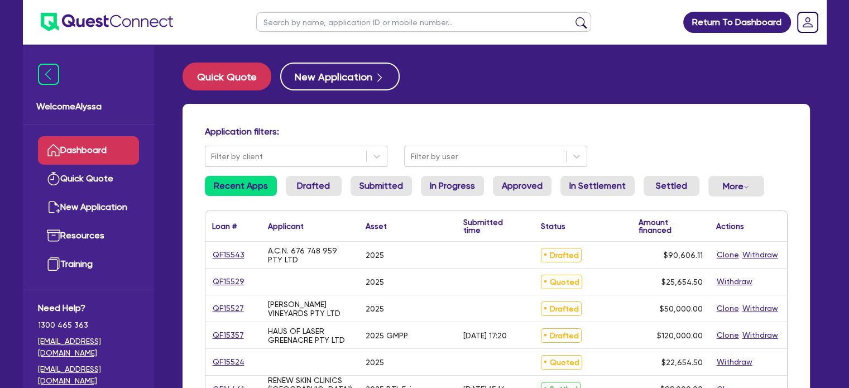
click at [226, 252] on link "QF15543" at bounding box center [228, 254] width 33 height 13
select select "Quest Finance - Own Book"
select select "TERTIARY_ASSETS"
select select "BEAUTY_EQUIPMENT"
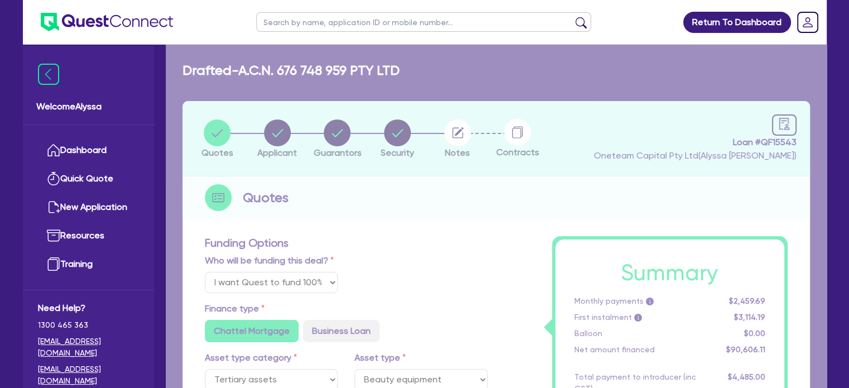
type input "113,257.64"
type input "22,651.53"
type input "4,077.27"
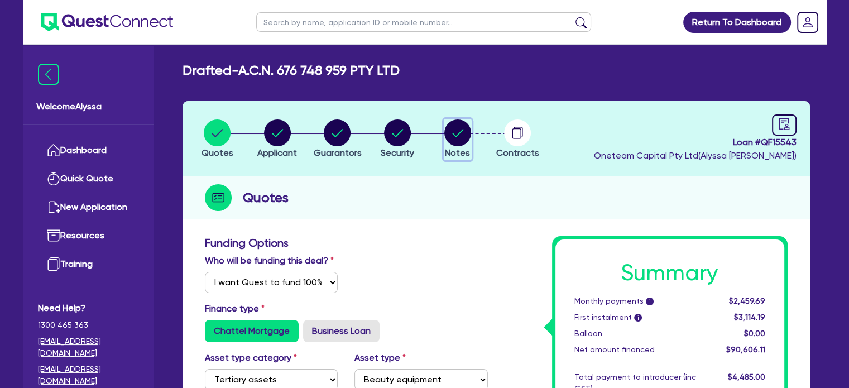
click at [456, 127] on circle "button" at bounding box center [457, 132] width 27 height 27
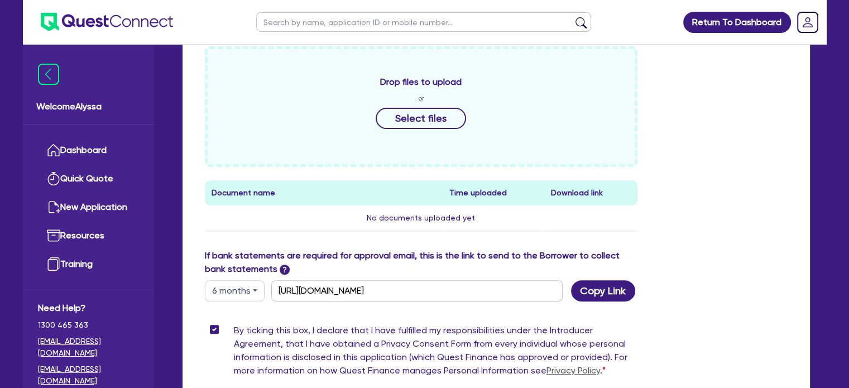
scroll to position [498, 0]
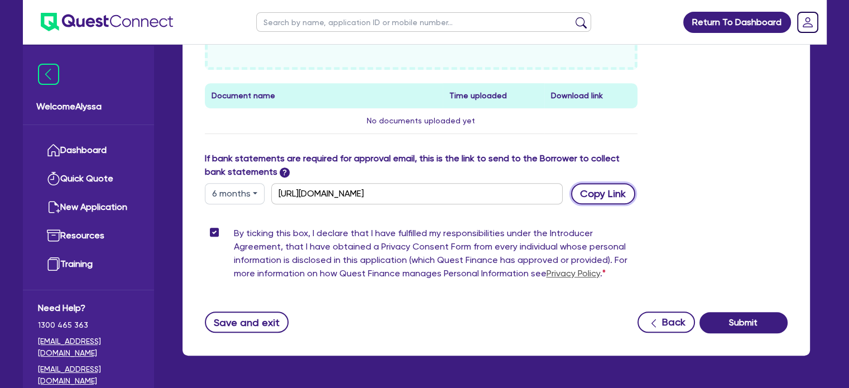
click at [607, 183] on button "Copy Link" at bounding box center [603, 193] width 64 height 21
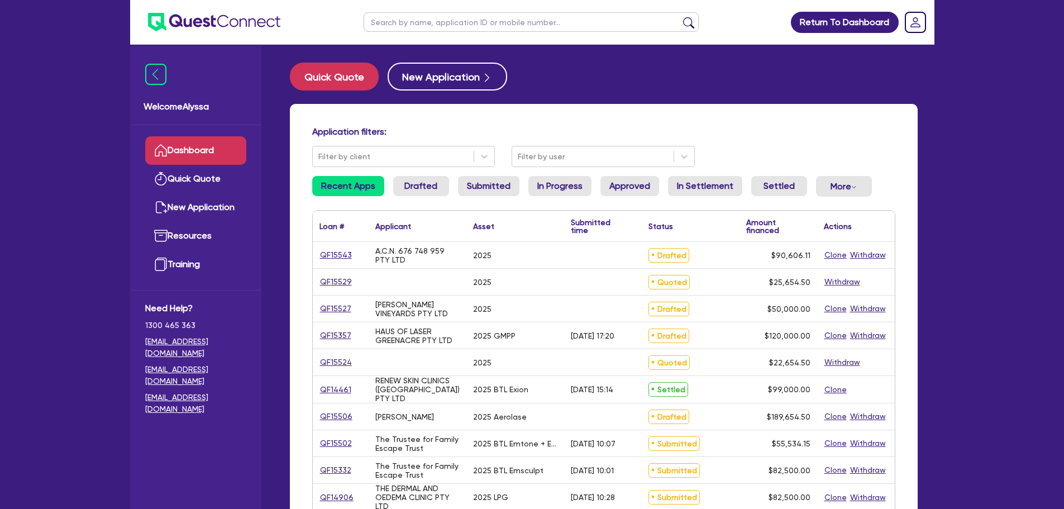
click at [395, 24] on input "text" at bounding box center [530, 22] width 335 height 20
type input "family"
click at [679, 17] on button "submit" at bounding box center [688, 25] width 18 height 16
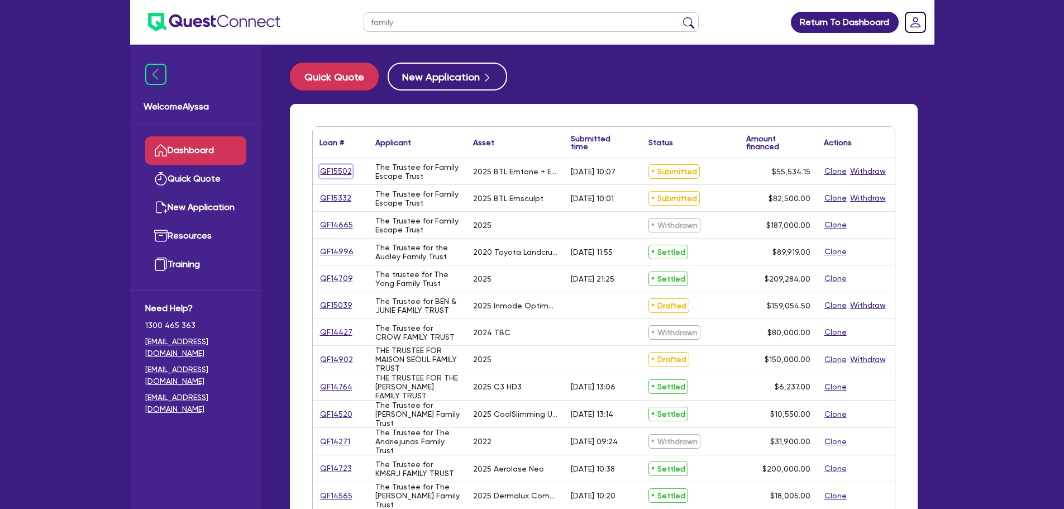
click at [329, 174] on link "QF15502" at bounding box center [335, 171] width 33 height 13
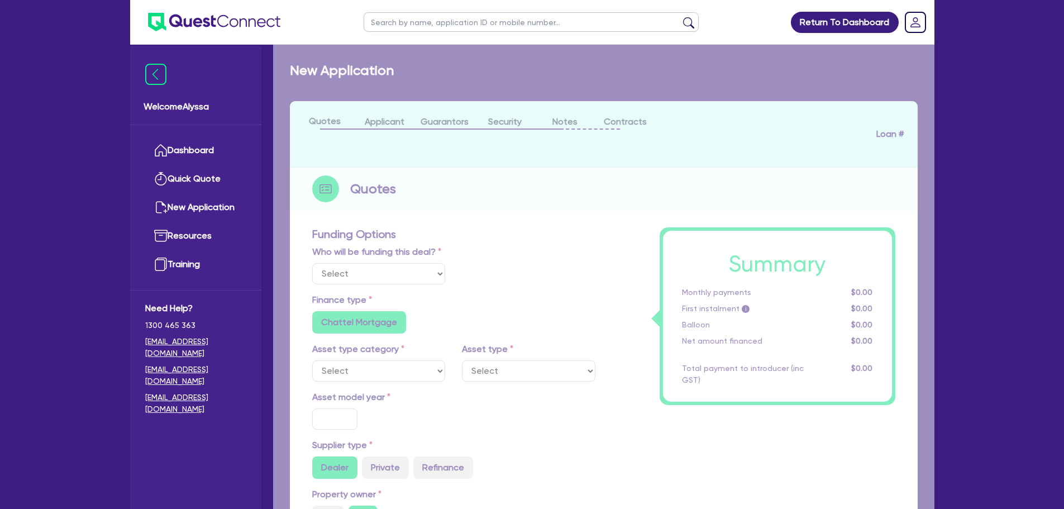
select select "Other"
select select "TERTIARY_ASSETS"
type input "2025"
type input "68,599.56"
type input "13,719.91"
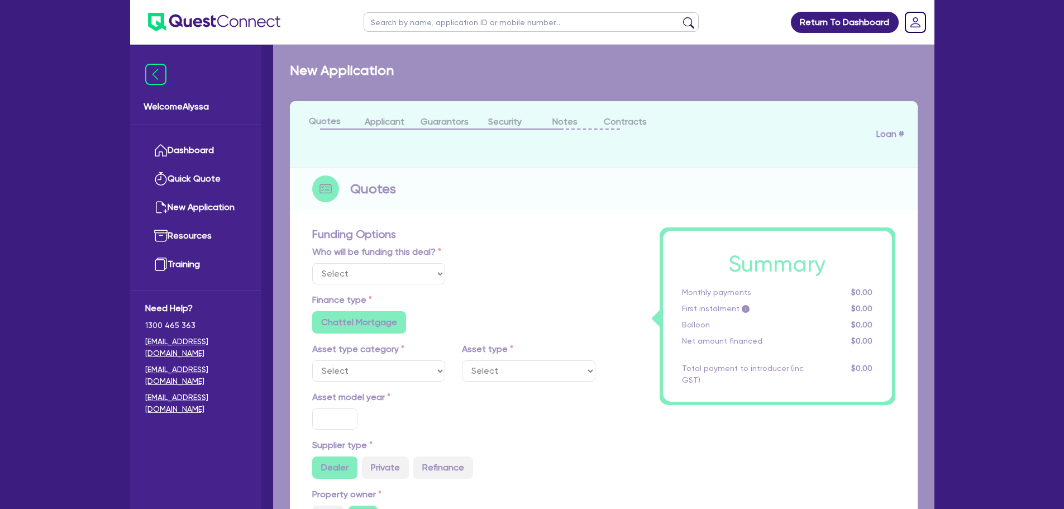
type input "4"
type input "2,221.37"
type input "7.49"
type input "900"
radio input "true"
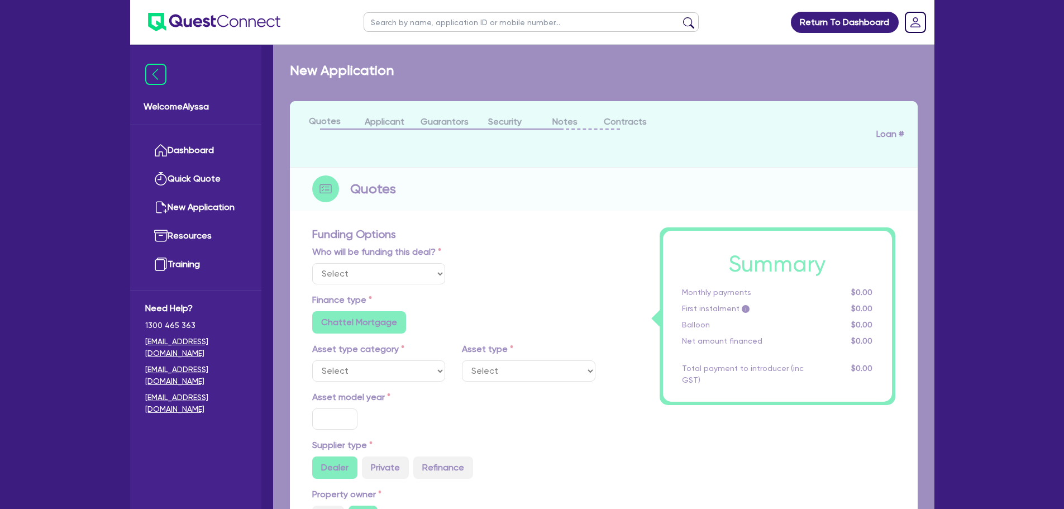
radio input "false"
select select "BEAUTY_EQUIPMENT"
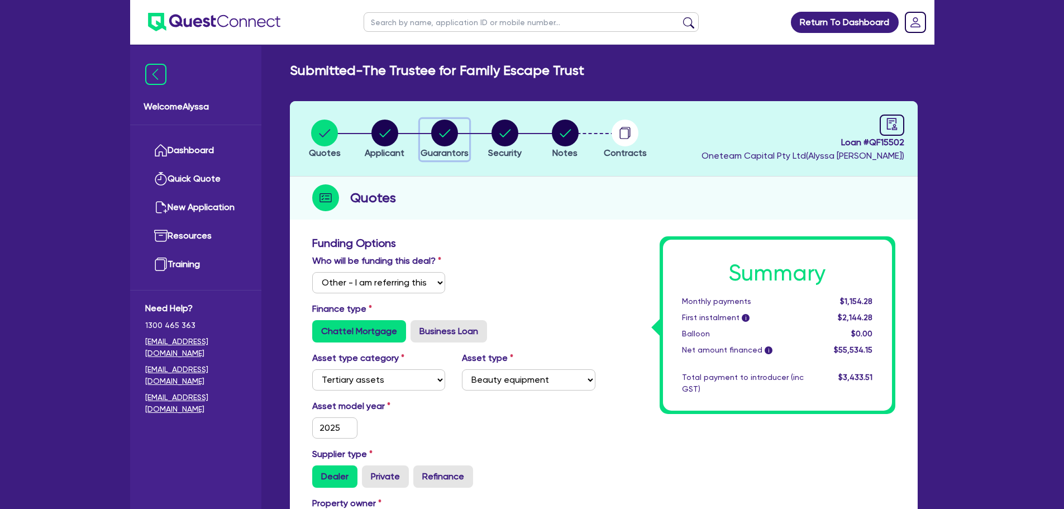
click at [445, 127] on circle "button" at bounding box center [444, 132] width 27 height 27
select select "MRS"
select select "QLD"
select select "MARRIED"
select select "QLD"
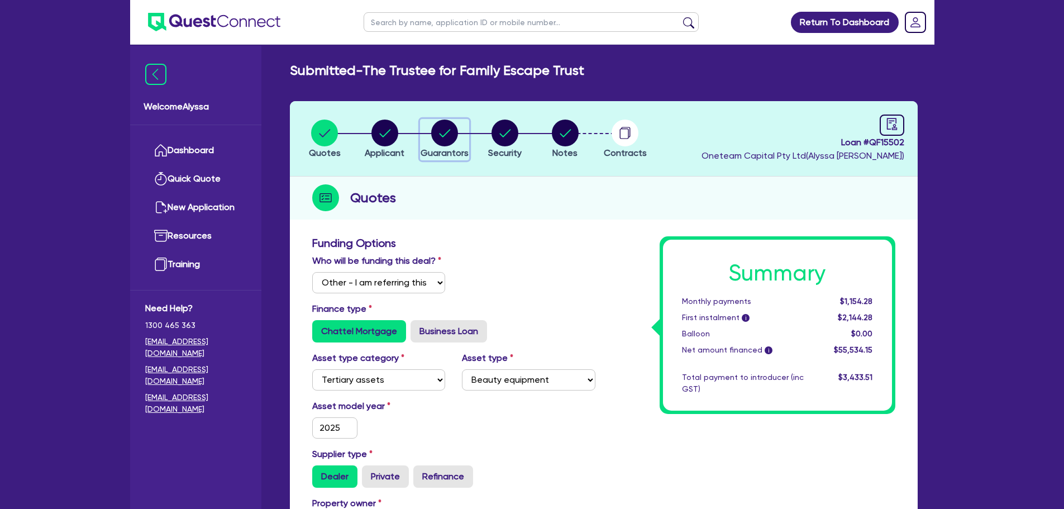
select select "VEHICLE"
select select "CASH"
select select "OTHER"
select select "HOUSEHOLD_PERSONAL"
select select "VEHICLE_LOAN"
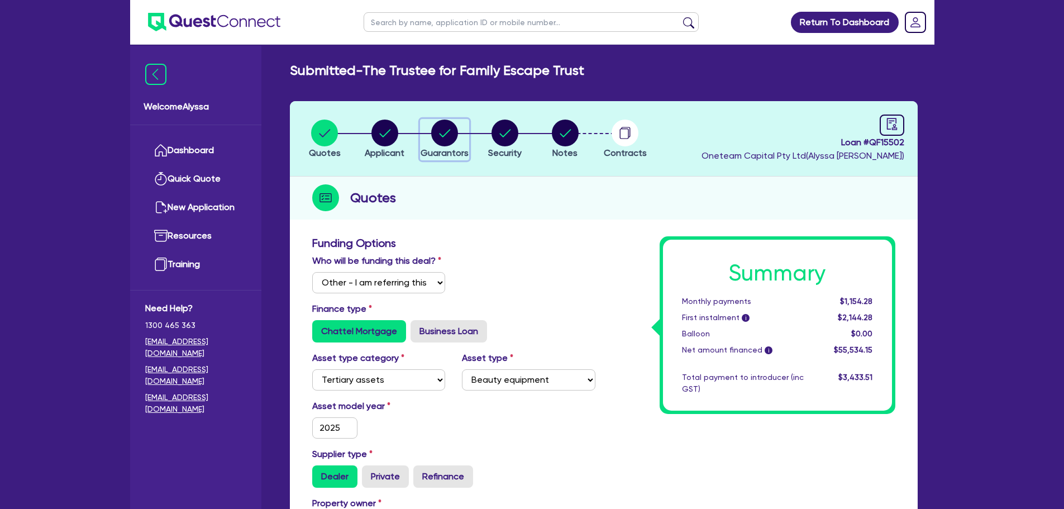
select select "CREDIT_CARD"
select select "MR"
select select "QLD"
select select "MARRIED"
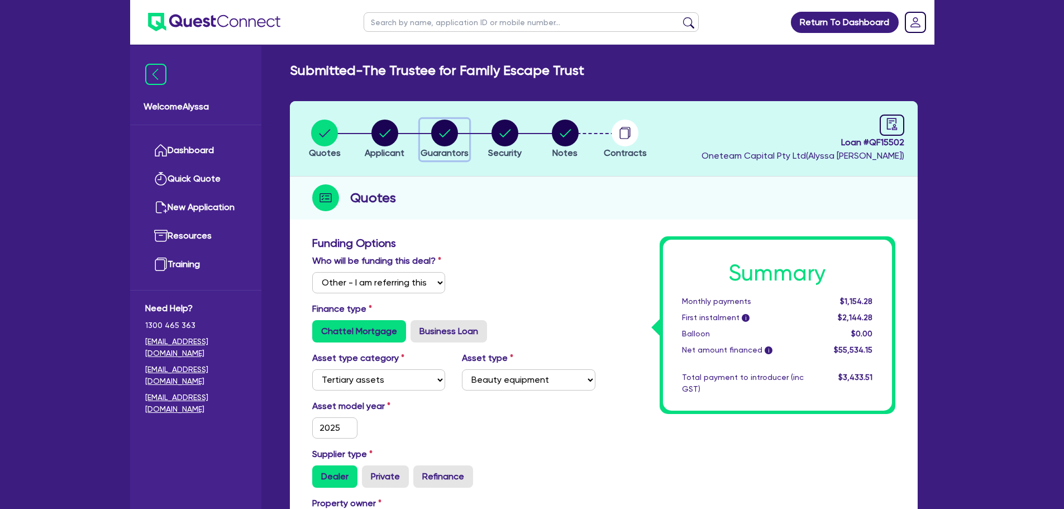
select select "QLD"
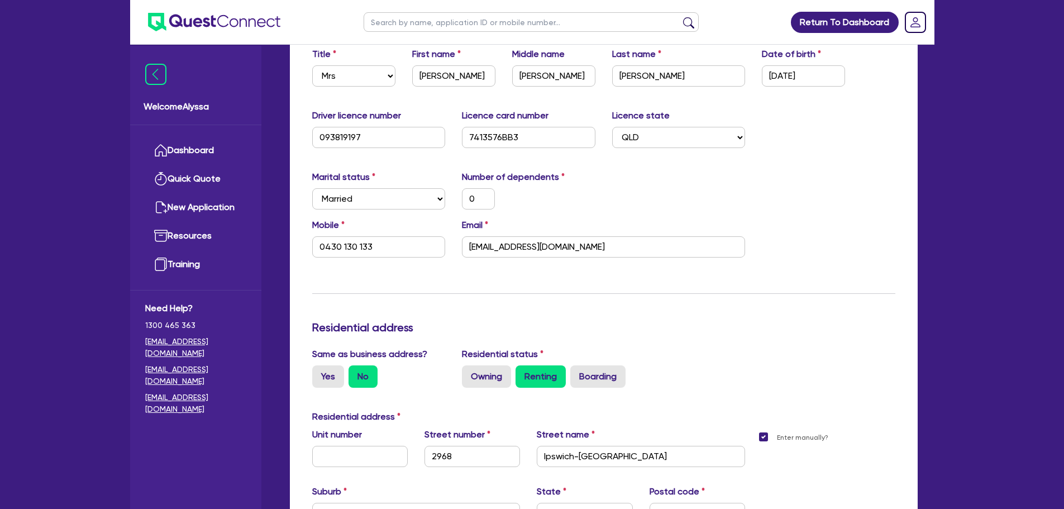
scroll to position [215, 0]
drag, startPoint x: 419, startPoint y: 245, endPoint x: 281, endPoint y: 245, distance: 137.9
click at [212, 147] on link "Dashboard" at bounding box center [195, 150] width 101 height 28
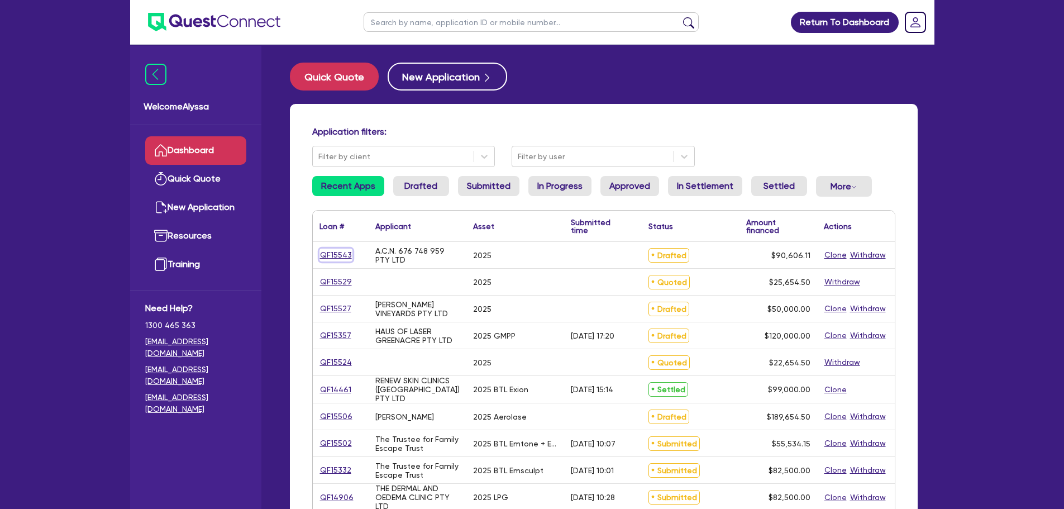
click at [343, 255] on link "QF15543" at bounding box center [335, 254] width 33 height 13
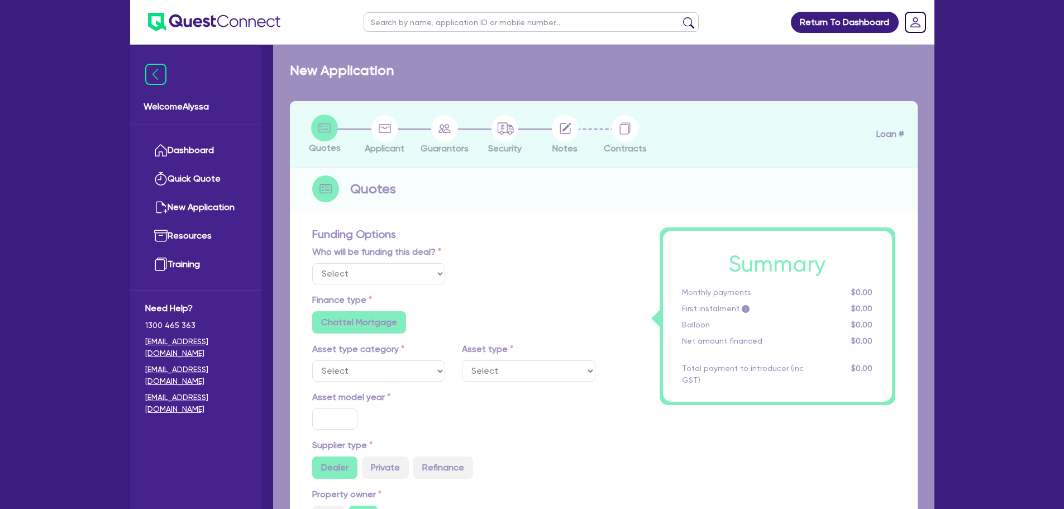
select select "Quest Finance - Own Book"
select select "TERTIARY_ASSETS"
type input "2025"
type input "113,257.64"
type input "22,651.53"
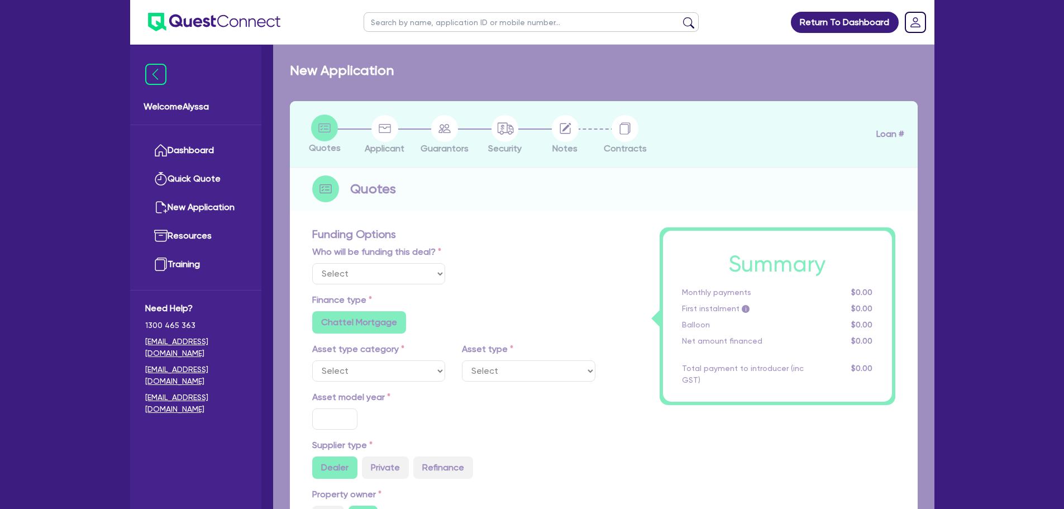
type input "4.5"
type input "4,077.27"
type input "17.95"
radio input "false"
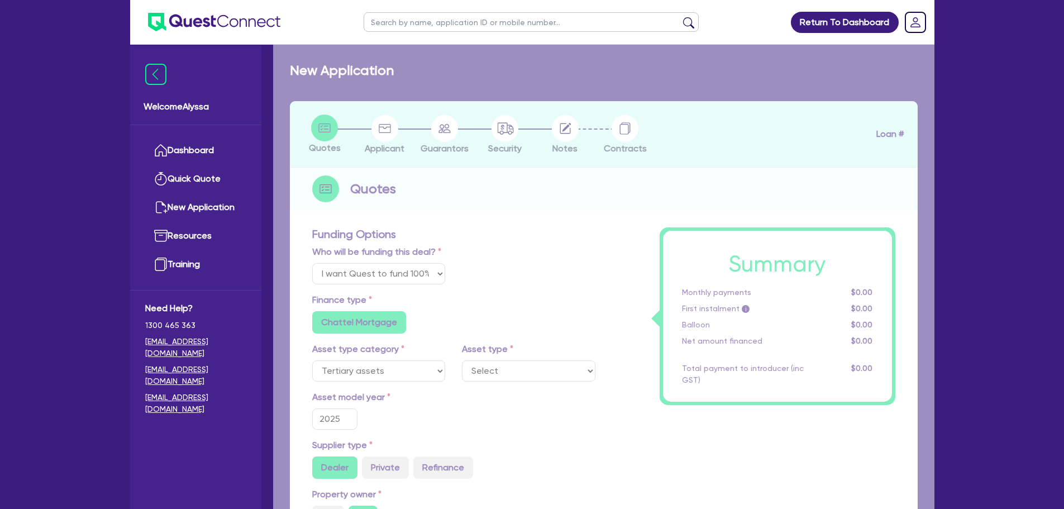
select select "BEAUTY_EQUIPMENT"
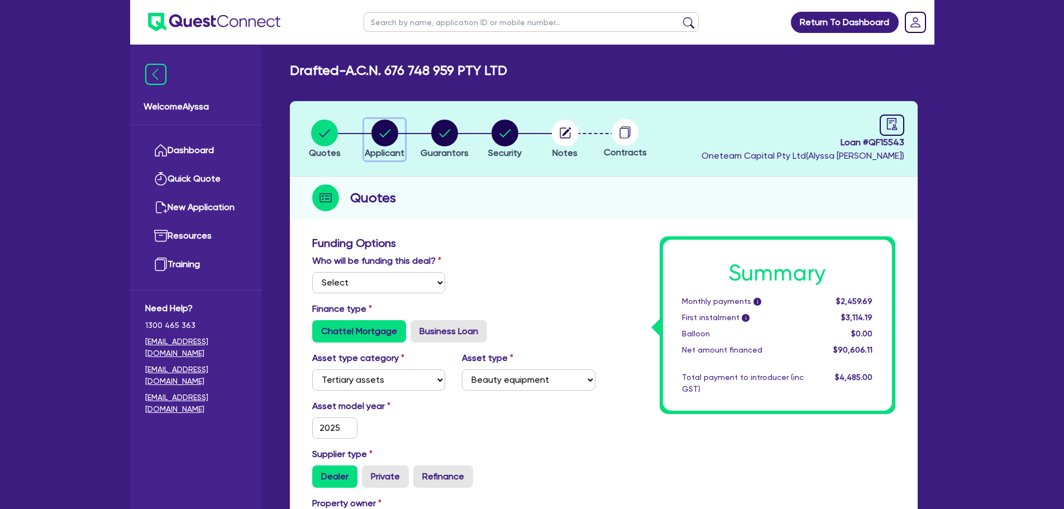
click at [394, 137] on circle "button" at bounding box center [384, 132] width 27 height 27
select select "COMPANY"
select select "HEALTH_BEAUTY"
select select "HAIR_BEAUTY_SALONS"
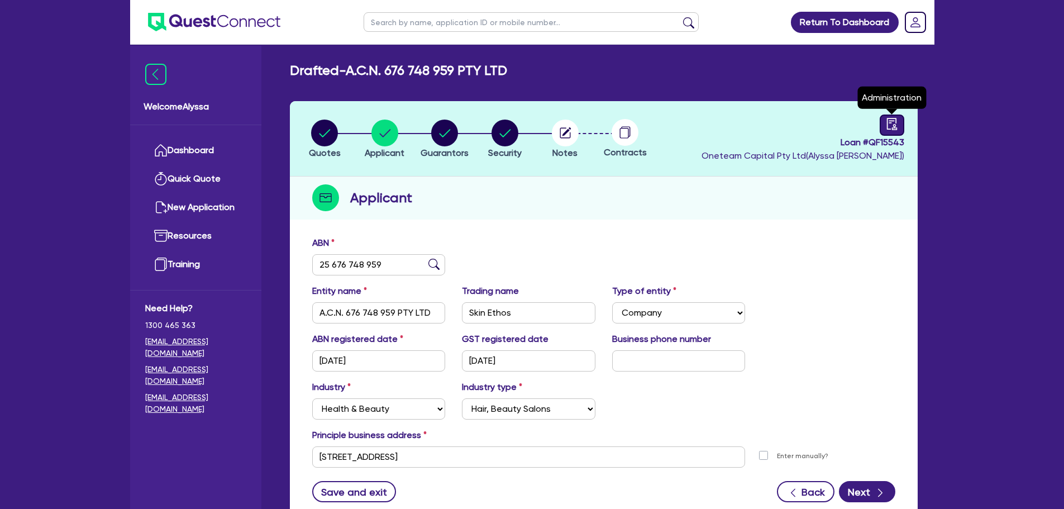
click at [896, 122] on icon "audit" at bounding box center [891, 124] width 12 height 12
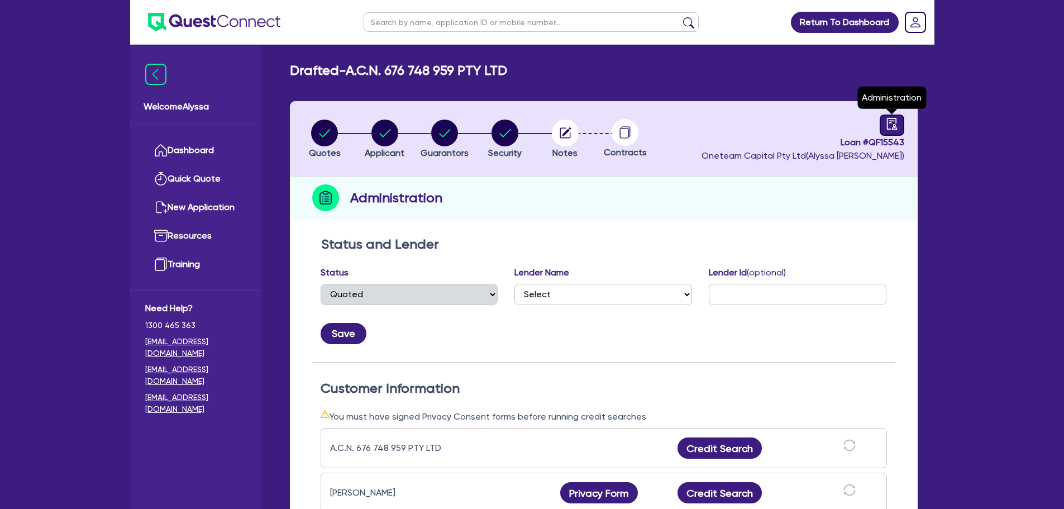
select select "DRAFTED_NEW"
select select "Quest Finance - Own Book"
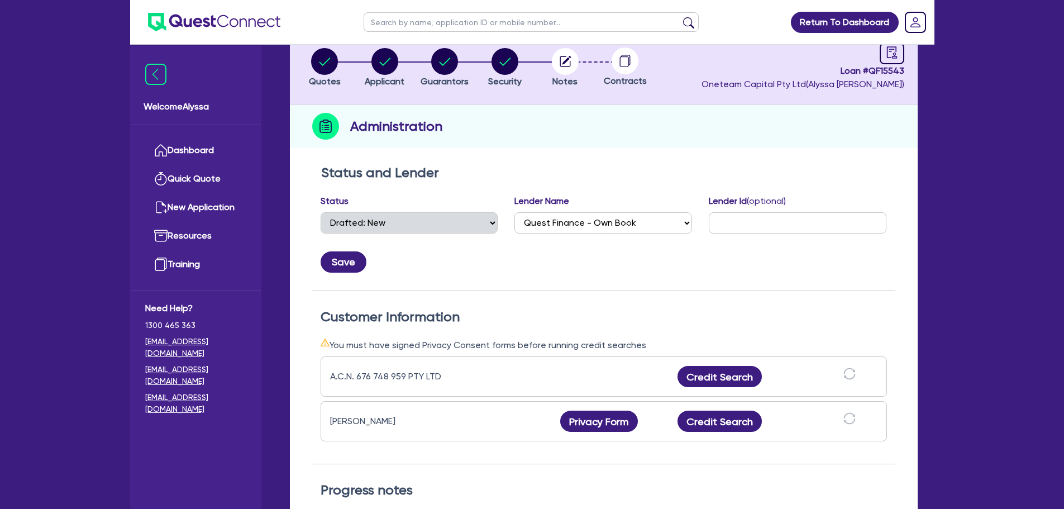
scroll to position [72, 0]
click at [741, 379] on button "Credit Search" at bounding box center [719, 375] width 85 height 21
click at [552, 66] on icon "button" at bounding box center [565, 60] width 27 height 27
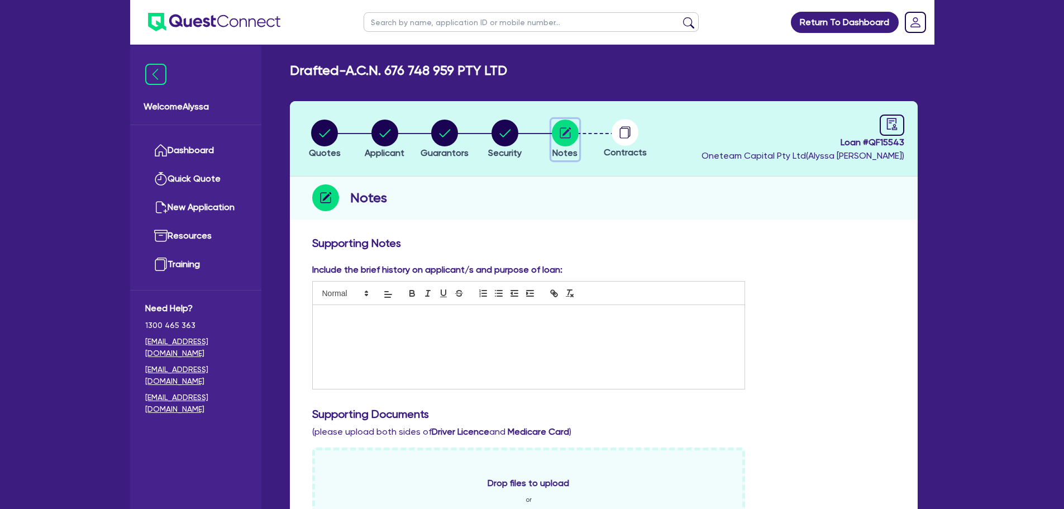
scroll to position [413, 0]
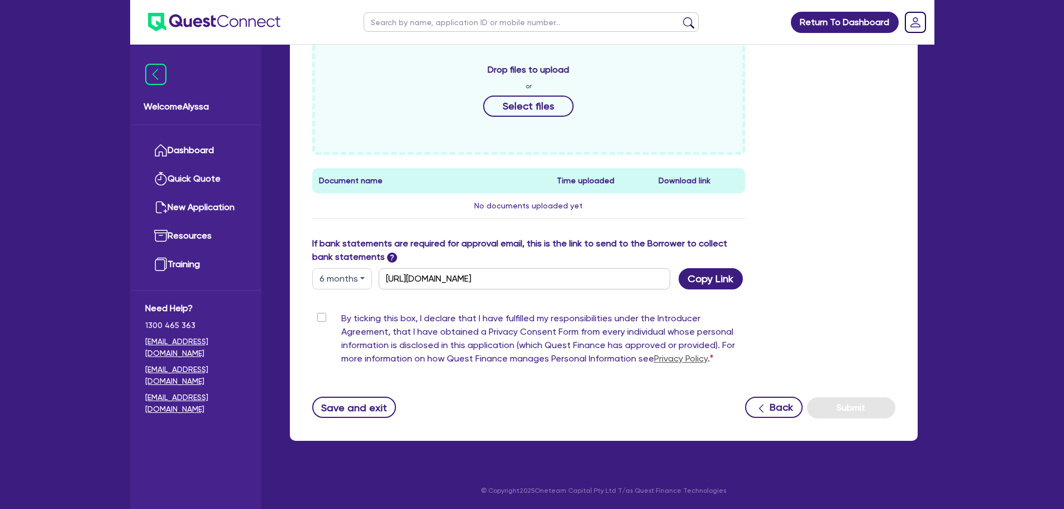
click at [341, 319] on label "By ticking this box, I declare that I have fulfilled my responsibilities under …" at bounding box center [543, 341] width 404 height 58
click at [321, 319] on input "By ticking this box, I declare that I have fulfilled my responsibilities under …" at bounding box center [316, 317] width 9 height 11
checkbox input "true"
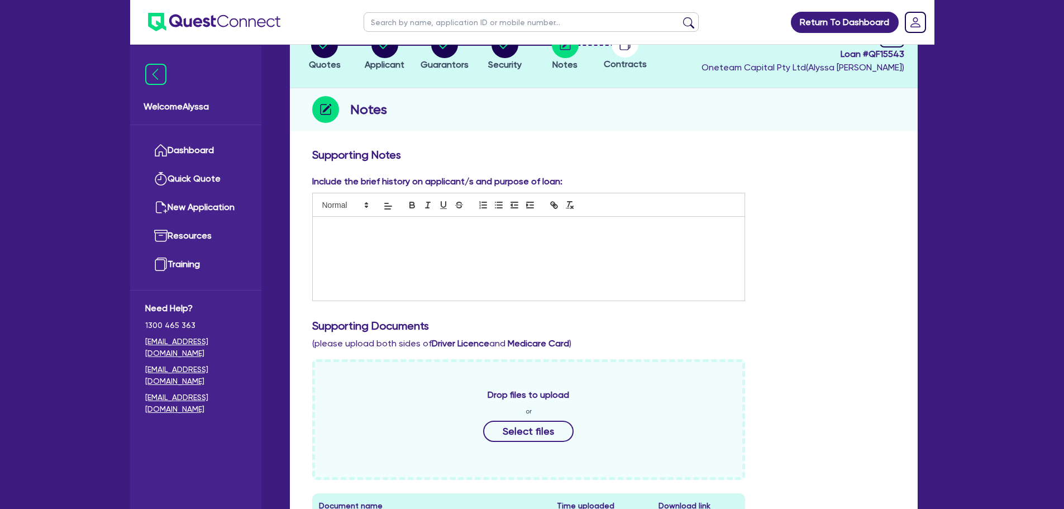
scroll to position [0, 0]
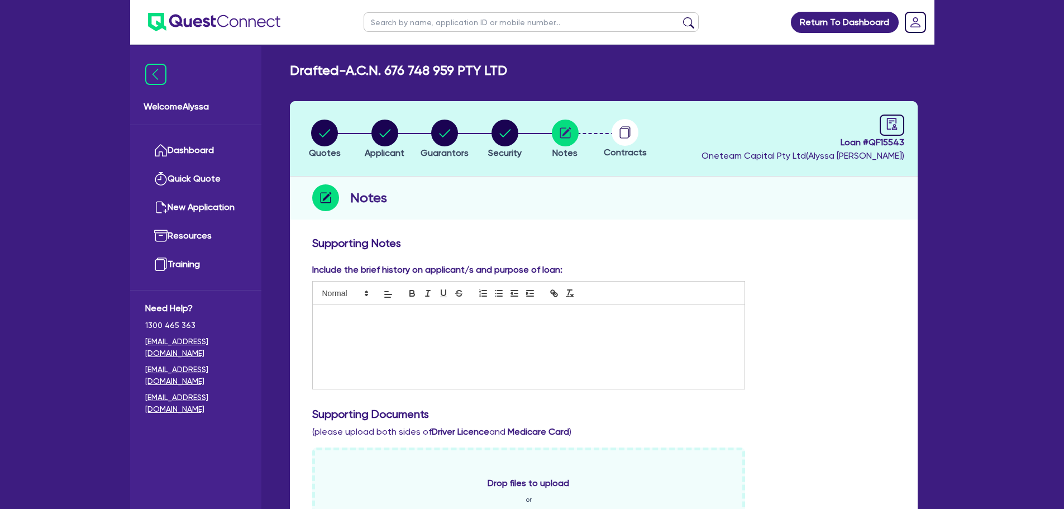
click at [893, 143] on span "Loan # QF15543" at bounding box center [802, 142] width 203 height 13
click at [891, 129] on icon "audit" at bounding box center [891, 124] width 12 height 12
select select "DRAFTED_NEW"
select select "Quest Finance - Own Book"
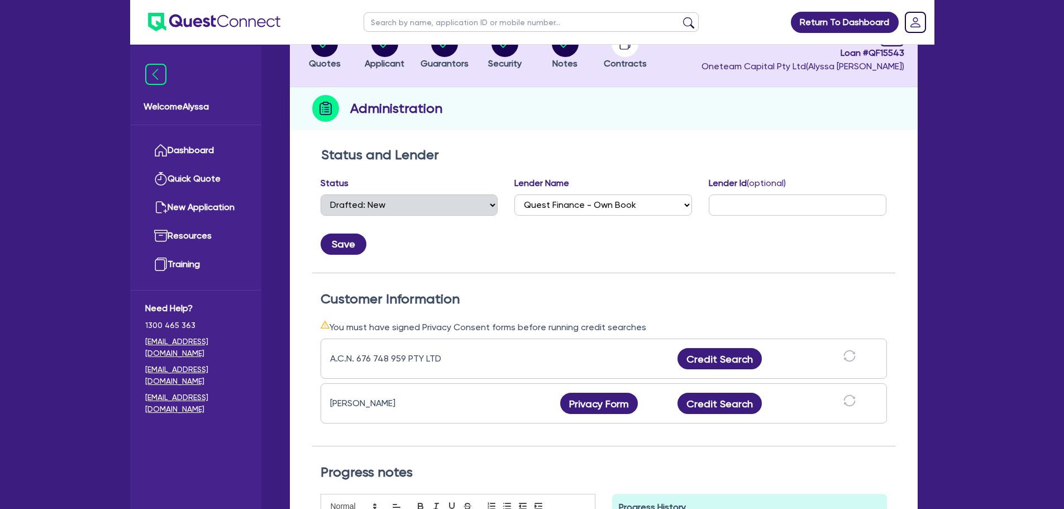
scroll to position [90, 0]
click at [706, 363] on button "Credit Search" at bounding box center [719, 357] width 85 height 21
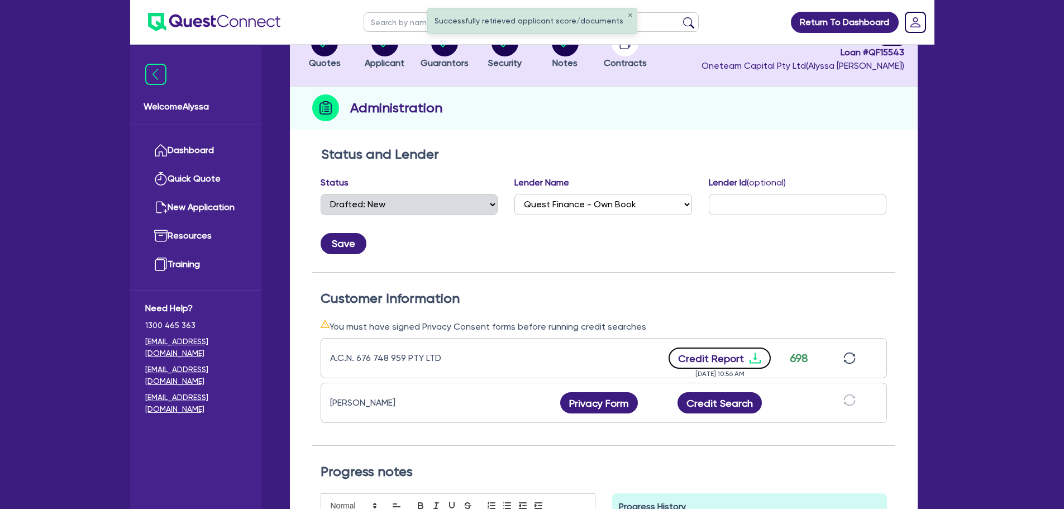
click at [706, 363] on button "Credit Report" at bounding box center [719, 357] width 102 height 21
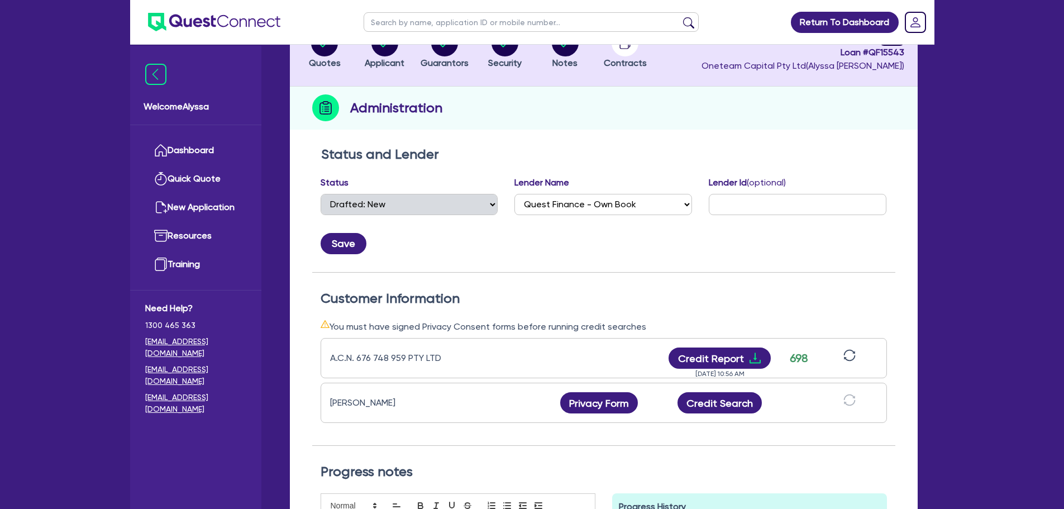
scroll to position [0, 0]
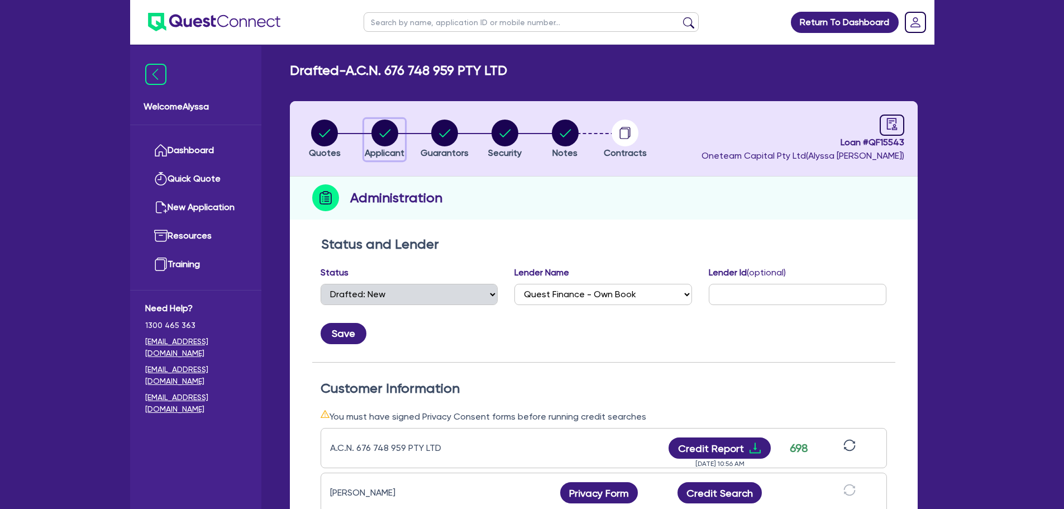
click at [385, 146] on button "Applicant" at bounding box center [384, 139] width 41 height 41
select select "COMPANY"
select select "HEALTH_BEAUTY"
select select "HAIR_BEAUTY_SALONS"
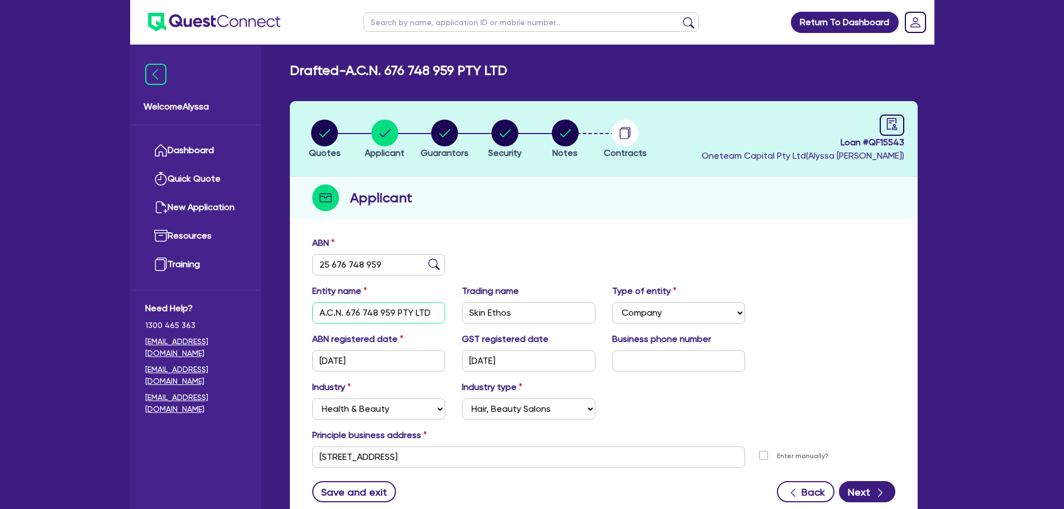
drag, startPoint x: 432, startPoint y: 305, endPoint x: 293, endPoint y: 305, distance: 139.0
click at [293, 305] on div "ABN 25 676 748 959 Entity name A.C.N. 676 748 959 PTY LTD Trading name Skin Eth…" at bounding box center [604, 378] width 628 height 294
